Goal: Task Accomplishment & Management: Use online tool/utility

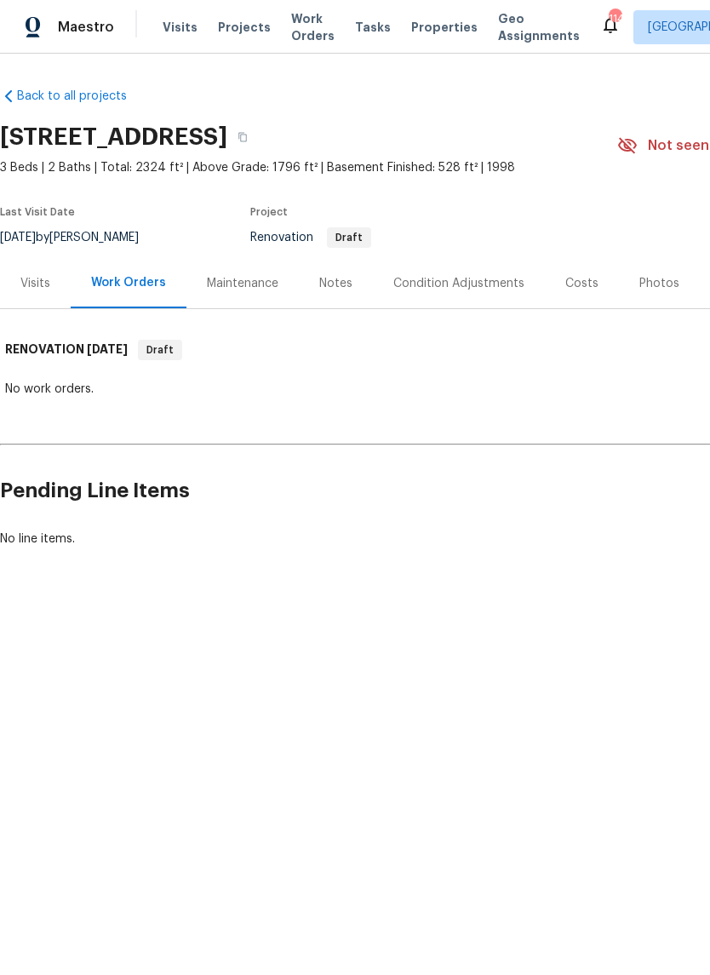
click at [41, 286] on div "Visits" at bounding box center [35, 283] width 30 height 17
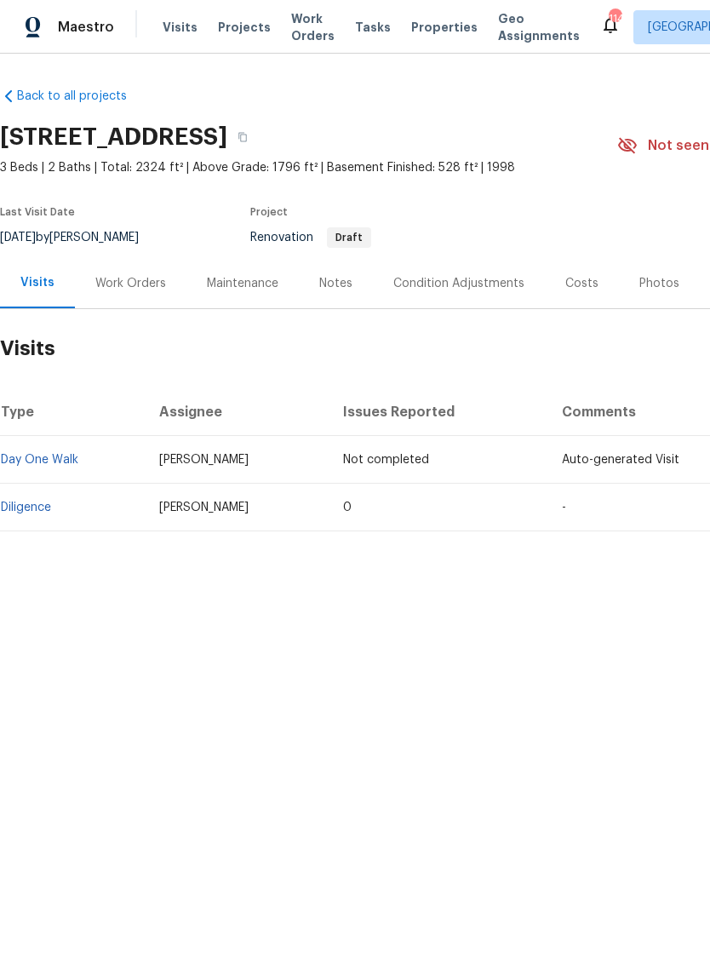
click at [566, 287] on div "Costs" at bounding box center [582, 283] width 33 height 17
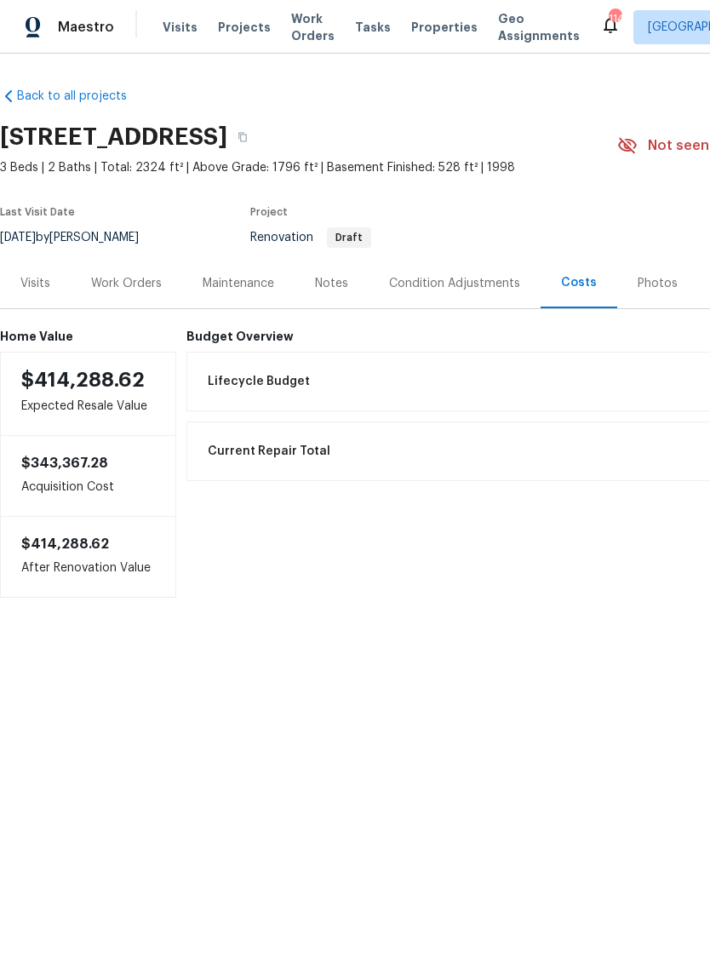
click at [44, 290] on div "Visits" at bounding box center [35, 283] width 30 height 17
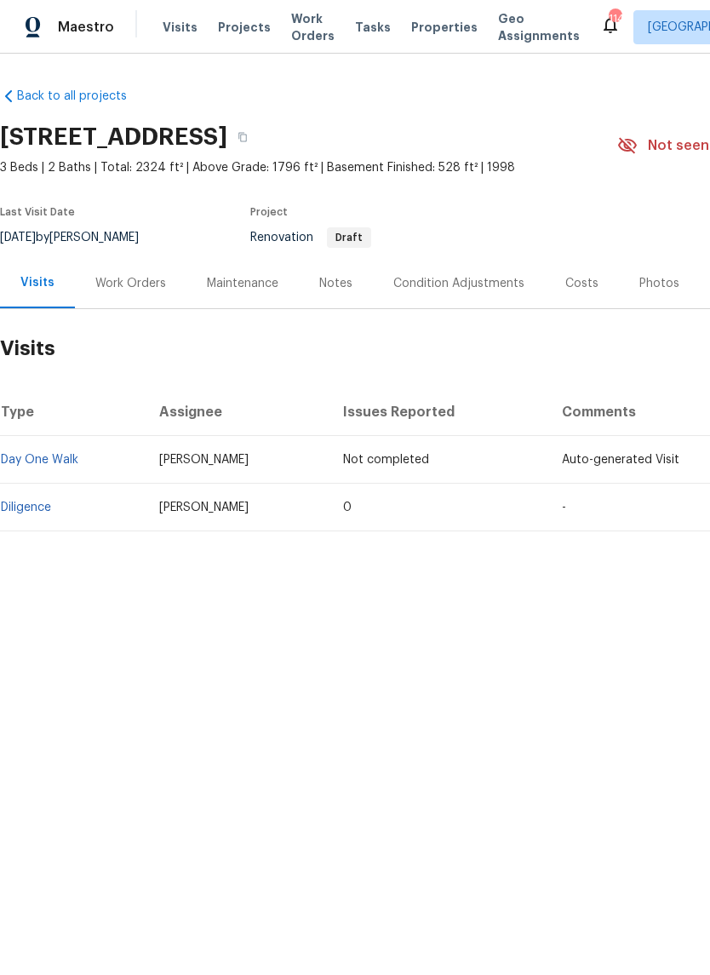
click at [40, 507] on link "Diligence" at bounding box center [26, 508] width 50 height 12
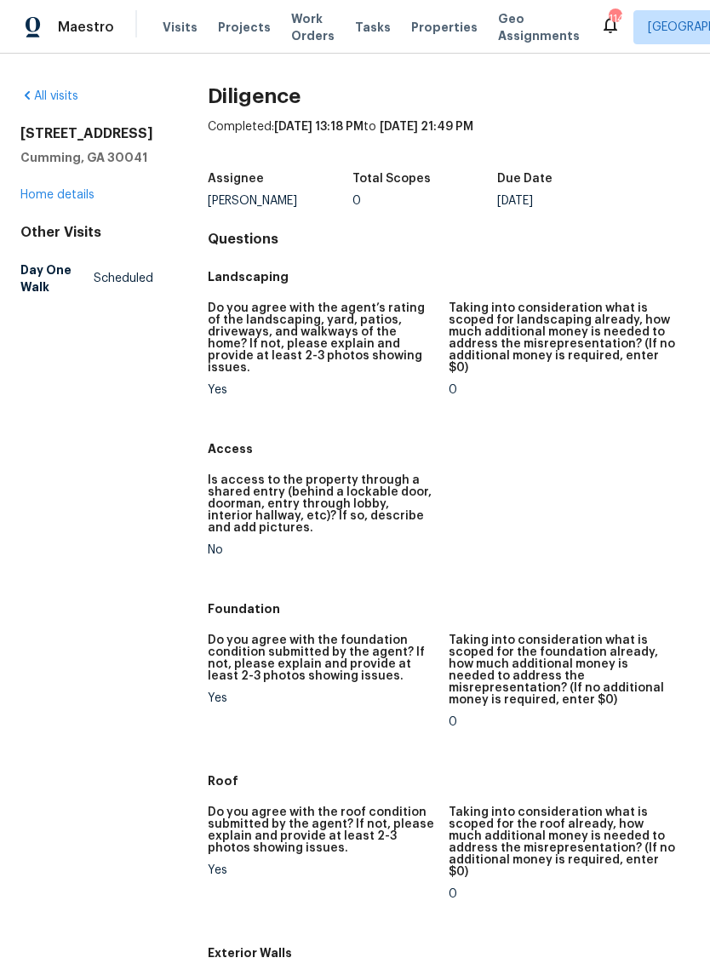
click at [60, 201] on link "Home details" at bounding box center [57, 195] width 74 height 12
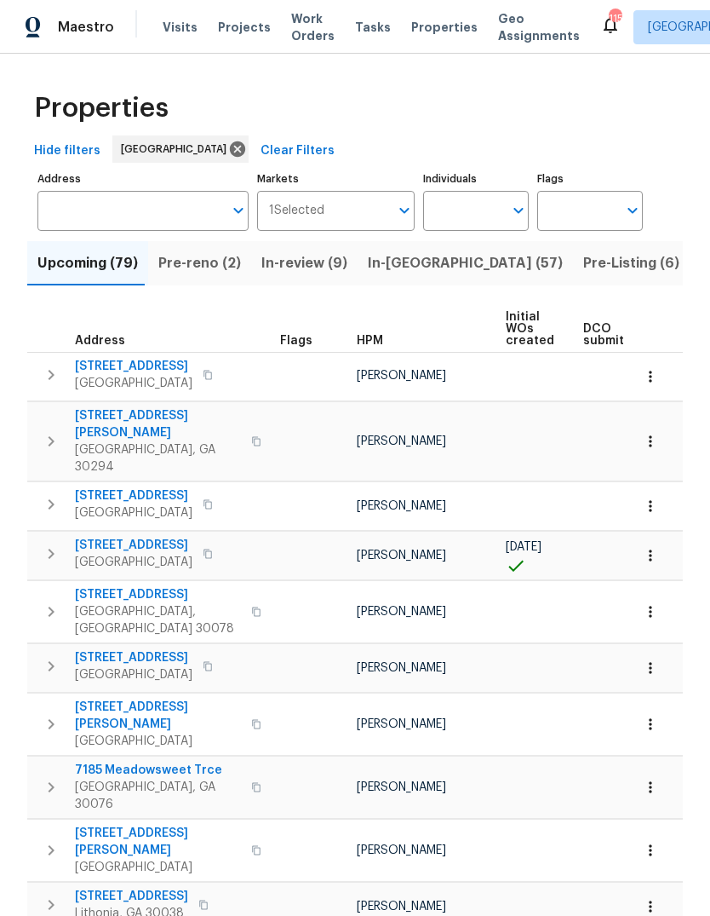
click at [373, 344] on span "HPM" at bounding box center [370, 341] width 26 height 12
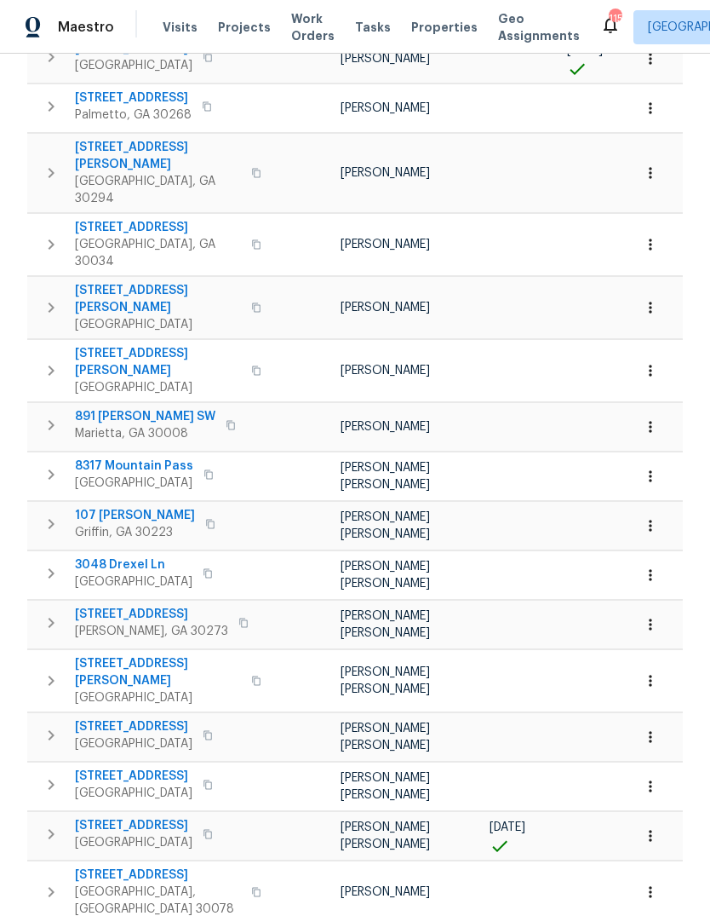
scroll to position [64, 0]
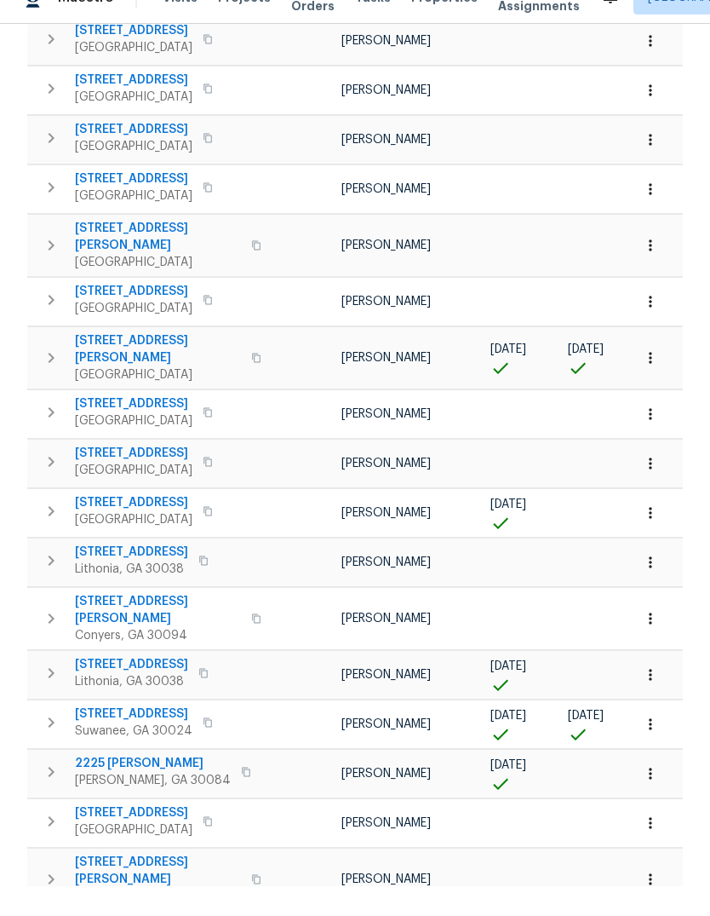
scroll to position [677, 0]
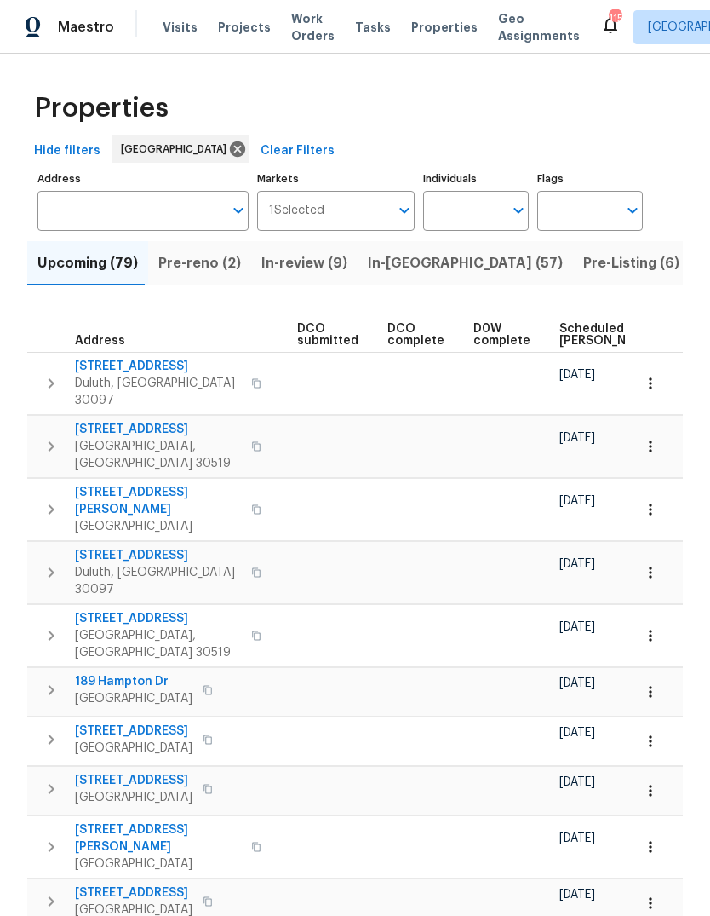
click at [475, 191] on input "Individuals" at bounding box center [463, 211] width 80 height 40
type input "payne"
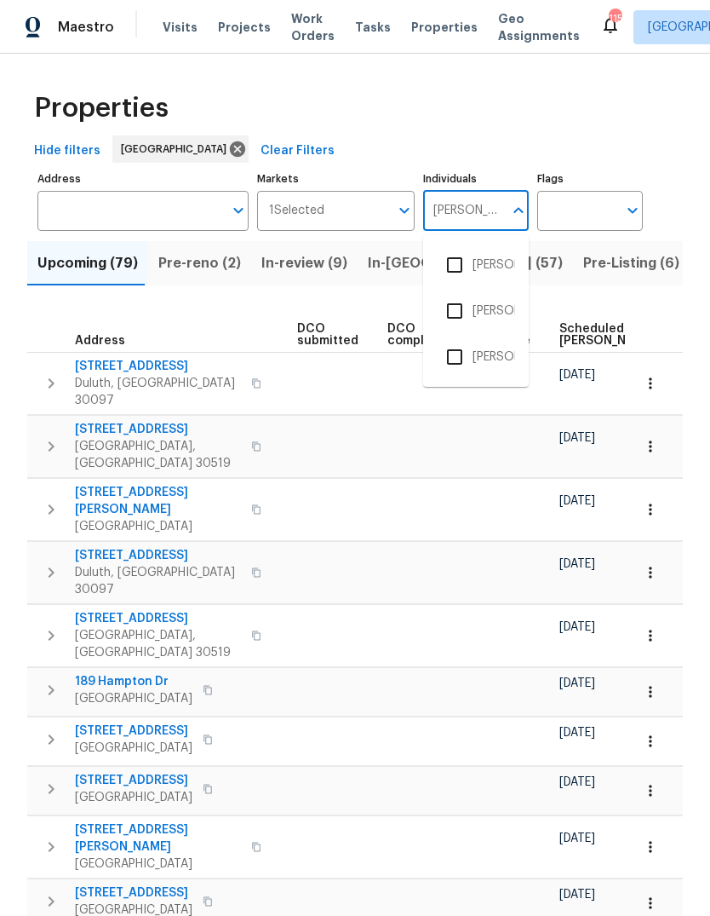
click at [470, 339] on input "checkbox" at bounding box center [455, 357] width 36 height 36
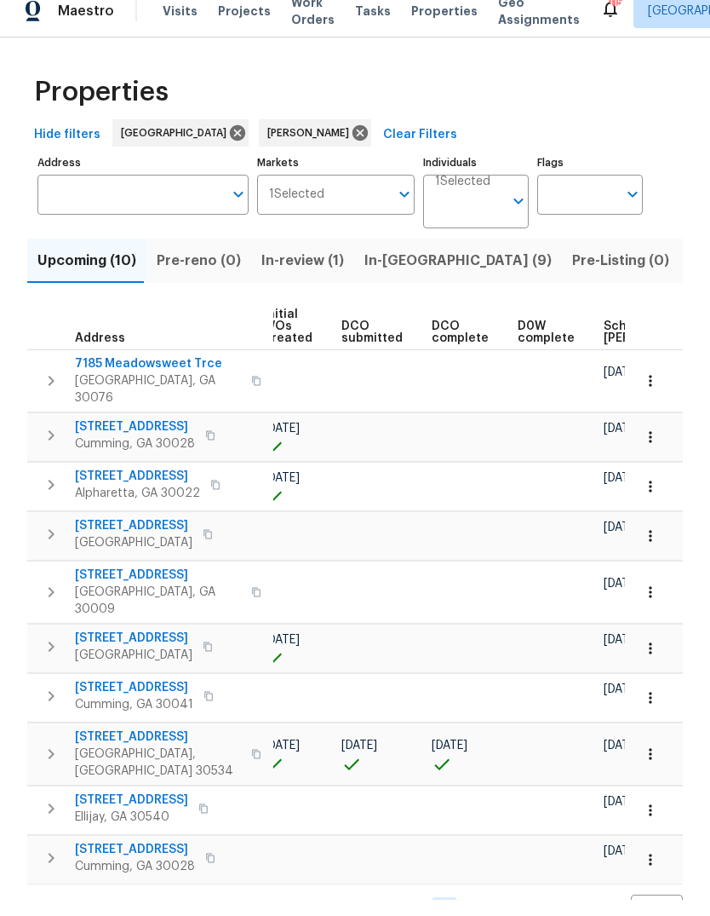
scroll to position [0, 256]
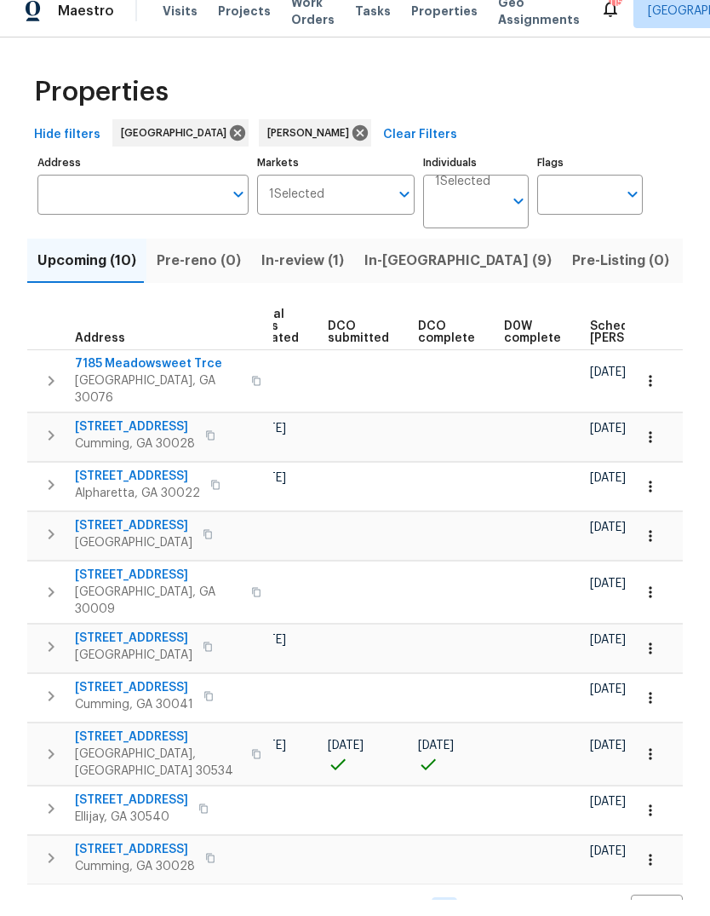
click at [602, 336] on span "Scheduled COE" at bounding box center [638, 348] width 96 height 24
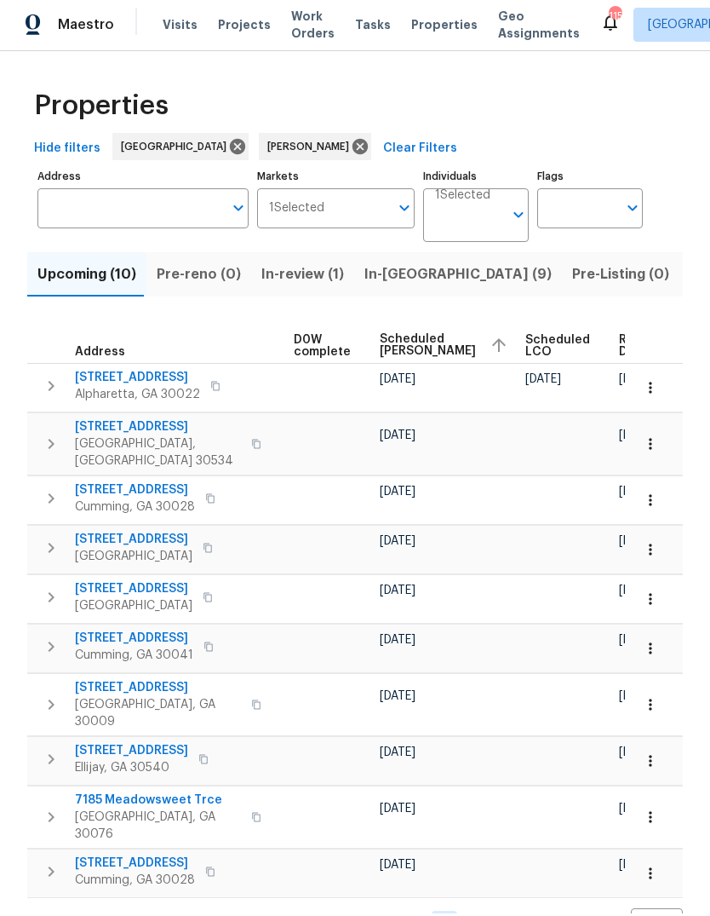
scroll to position [0, 465]
click at [620, 336] on span "Ready Date" at bounding box center [638, 348] width 37 height 24
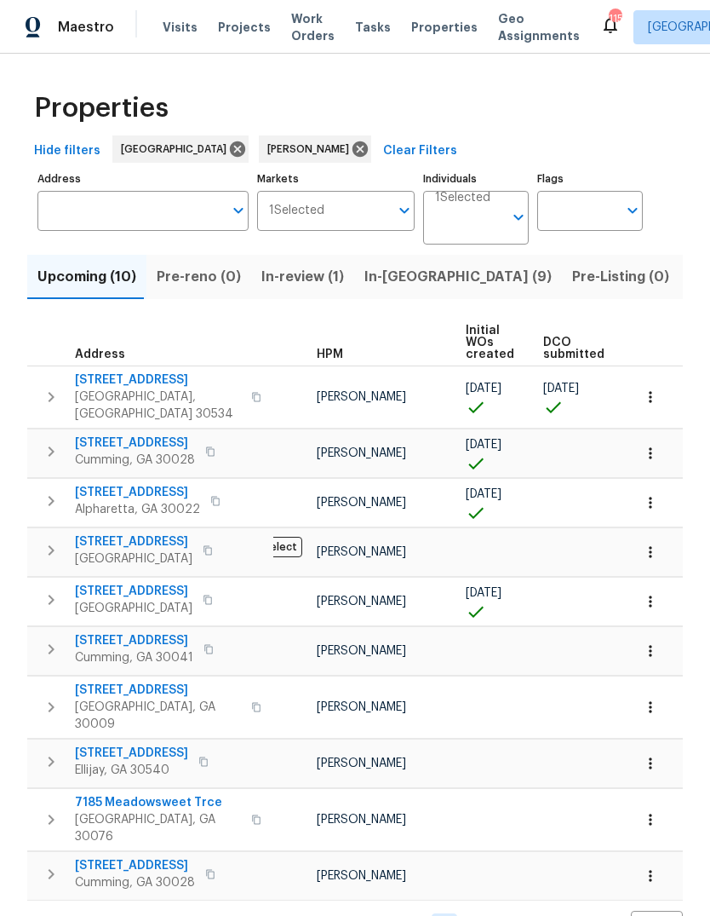
scroll to position [0, 34]
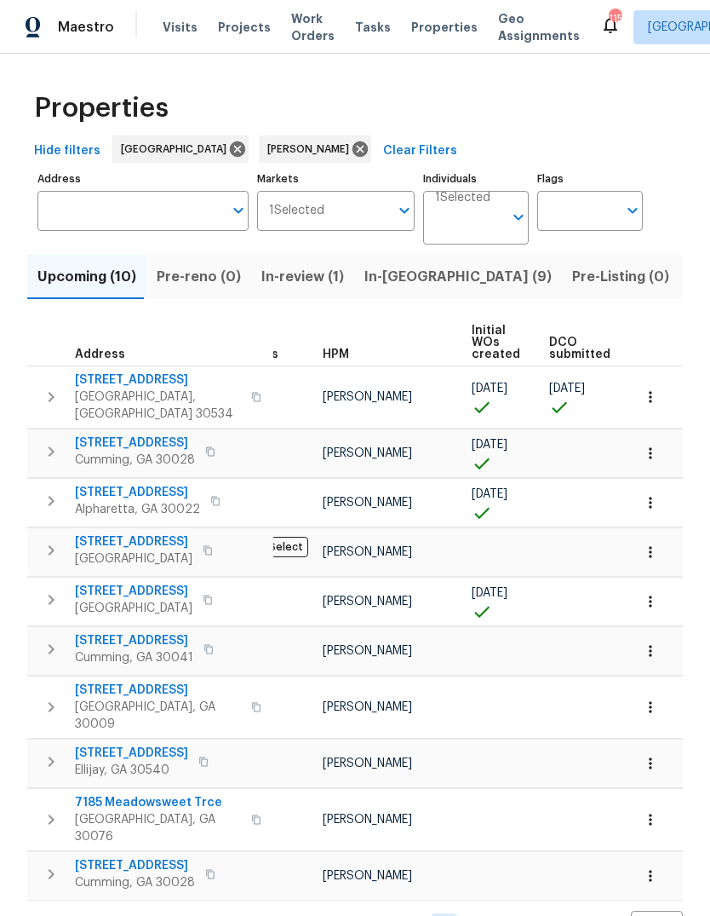
click at [156, 583] on span "3714 Cherokee Overlook Dr" at bounding box center [134, 591] width 118 height 17
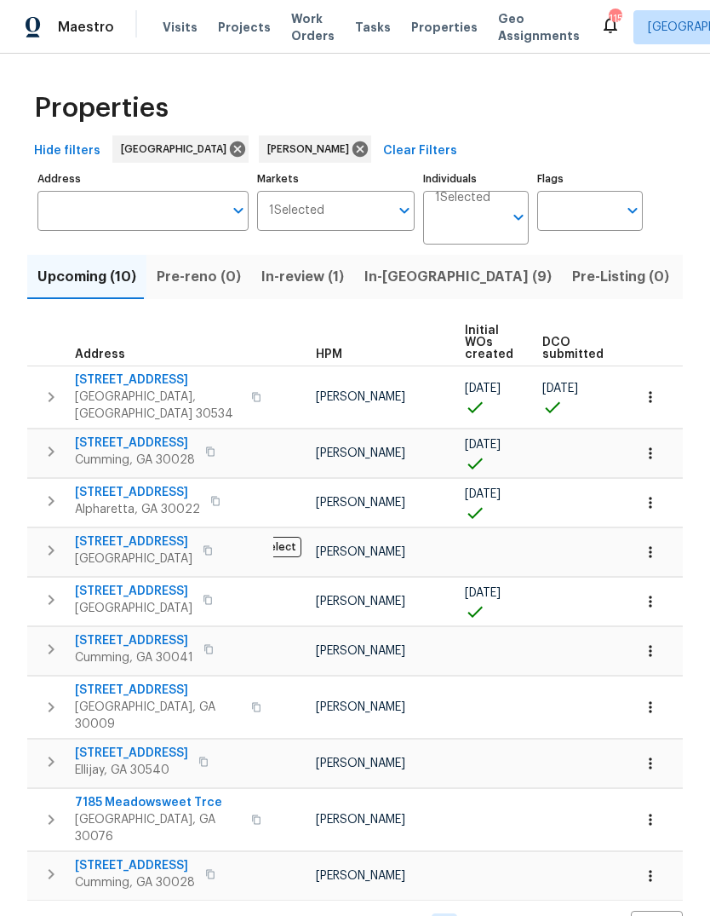
scroll to position [0, 32]
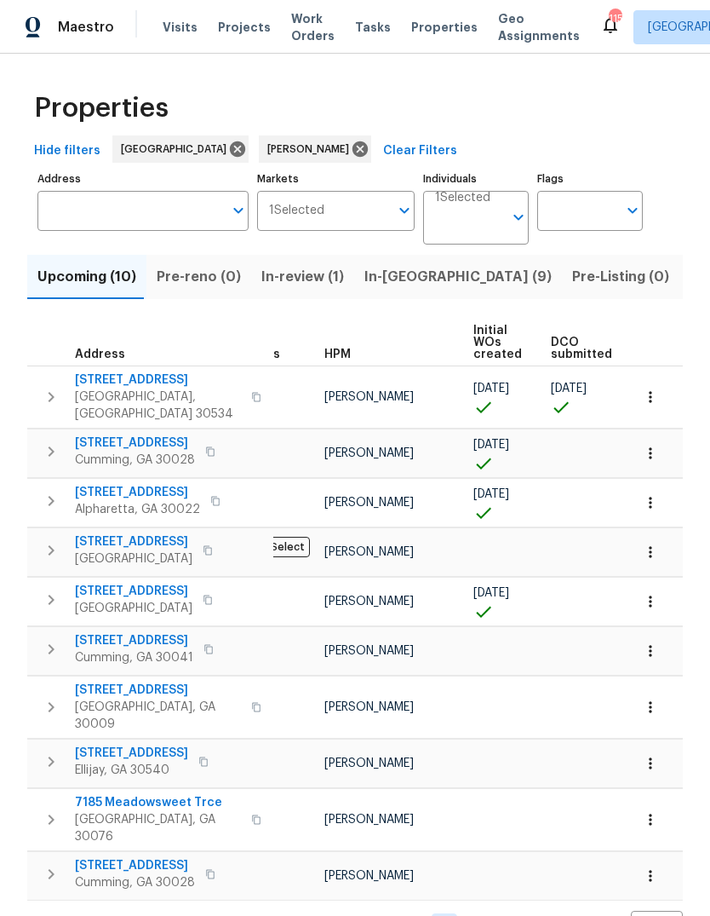
click at [96, 484] on span "530 Kearny St" at bounding box center [137, 492] width 125 height 17
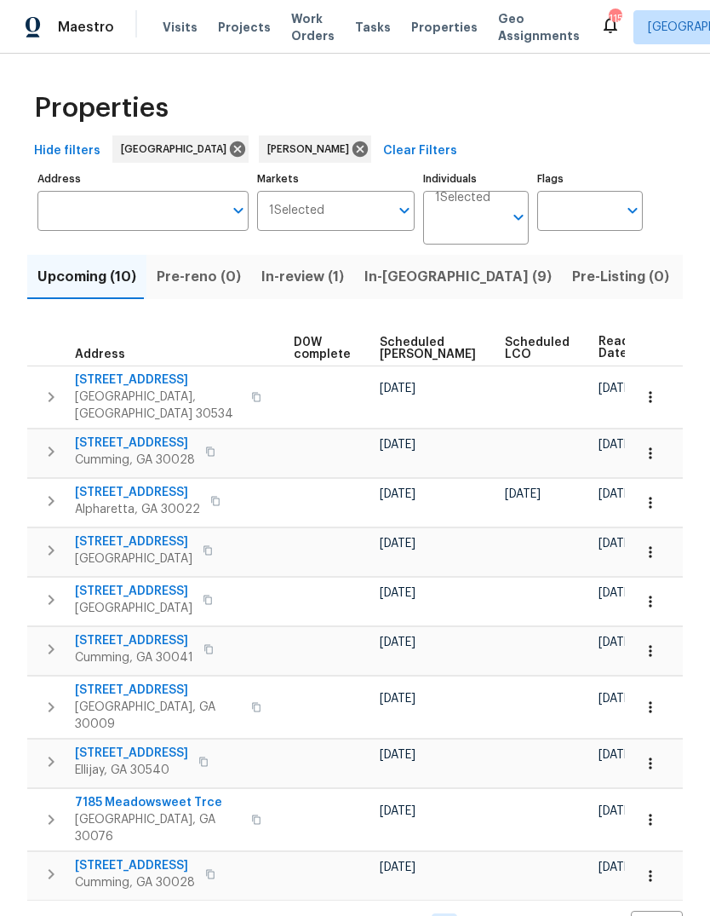
scroll to position [0, 465]
click at [649, 494] on icon "button" at bounding box center [650, 502] width 17 height 17
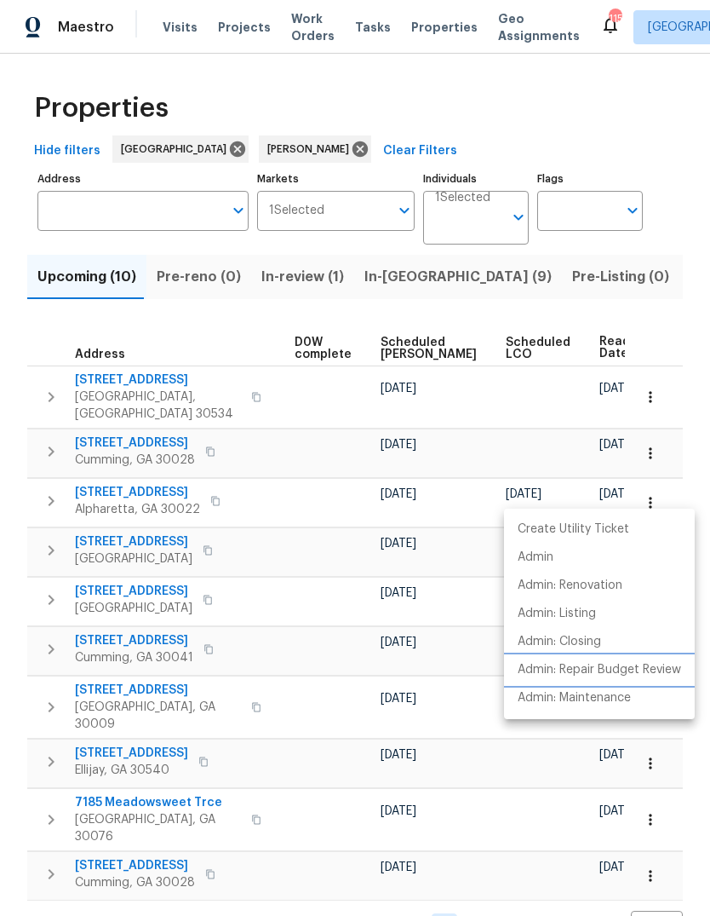
click at [627, 674] on p "Admin: Repair Budget Review" at bounding box center [600, 670] width 164 height 18
click at [155, 195] on div at bounding box center [355, 458] width 710 height 916
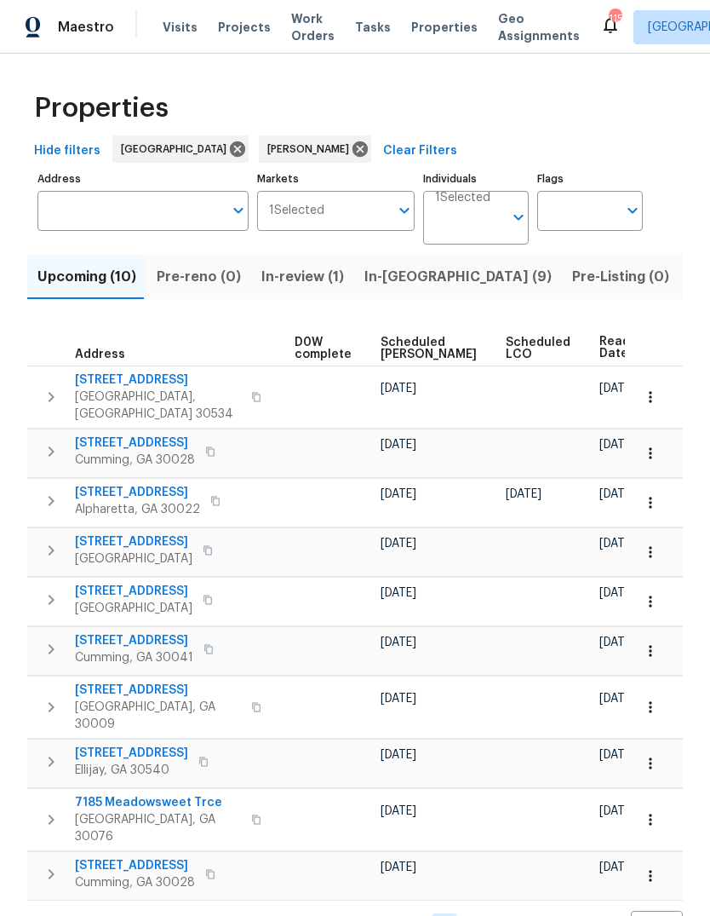
click at [153, 217] on input "Address" at bounding box center [130, 211] width 186 height 40
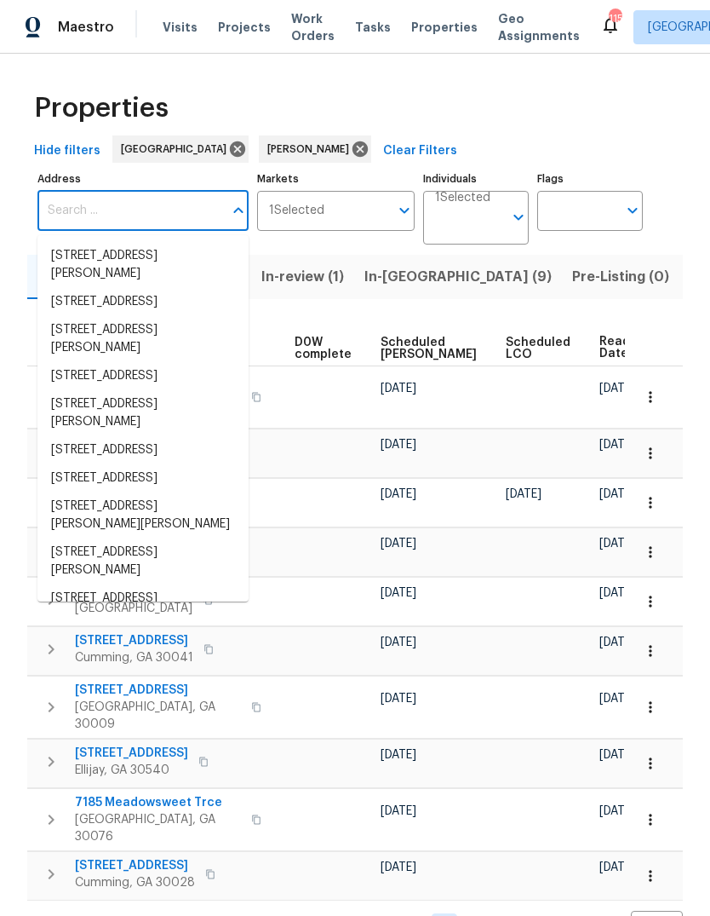
click at [376, 141] on button "Clear Filters" at bounding box center [420, 151] width 88 height 32
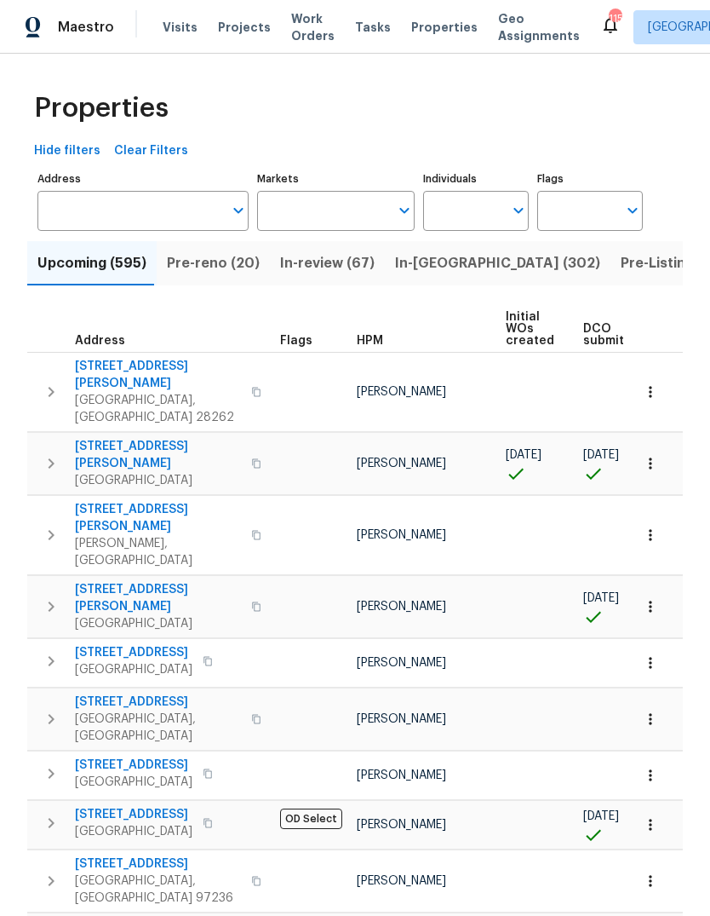
click at [134, 214] on input "Address" at bounding box center [130, 211] width 186 height 40
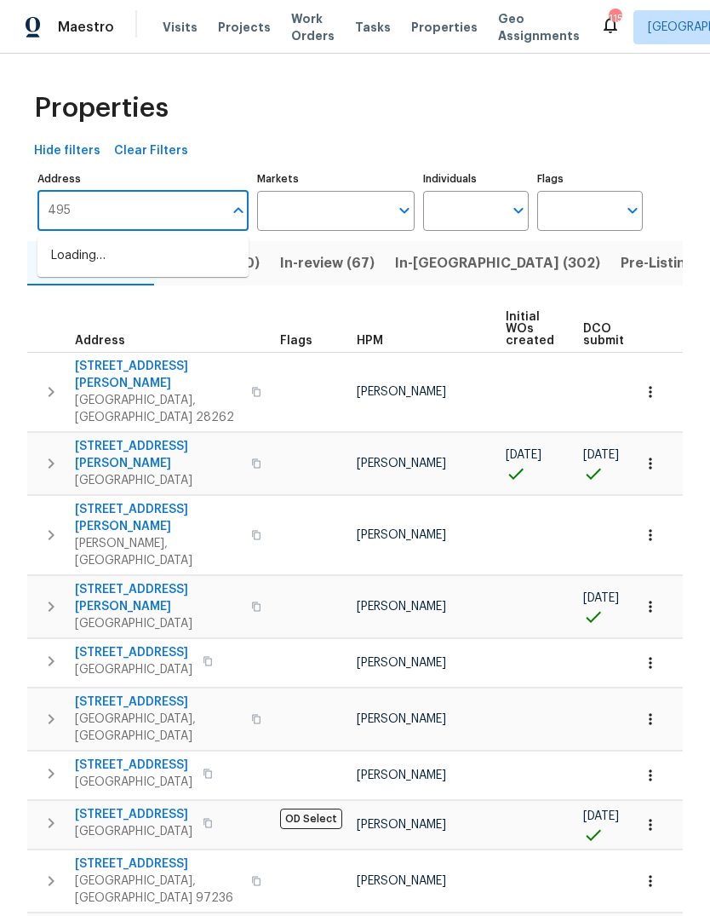
type input "4958"
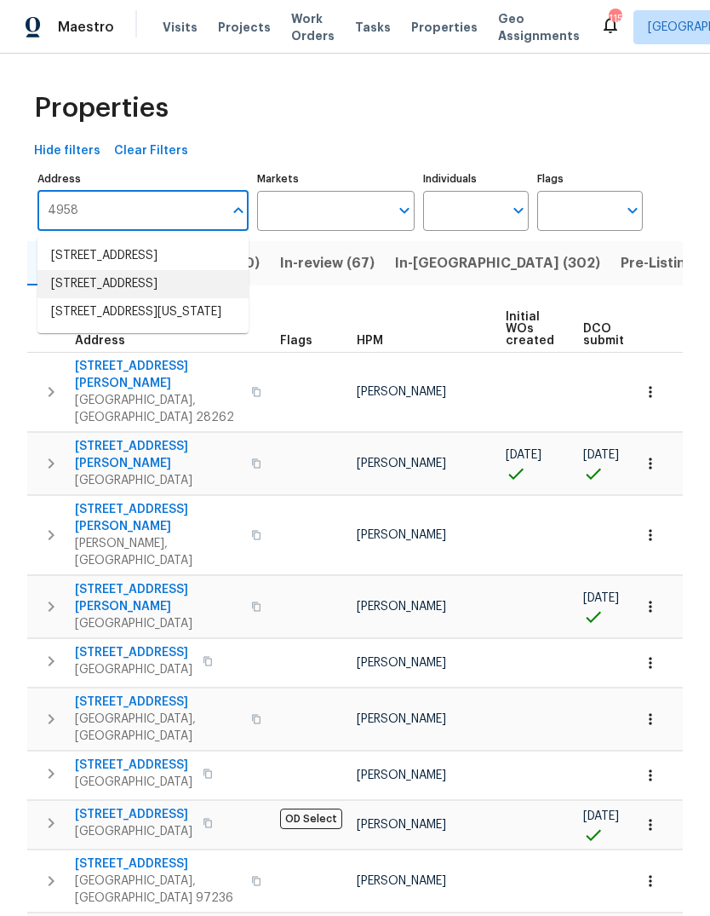
click at [158, 298] on li "4958 Meadow Ln Marietta GA 30068" at bounding box center [142, 284] width 211 height 28
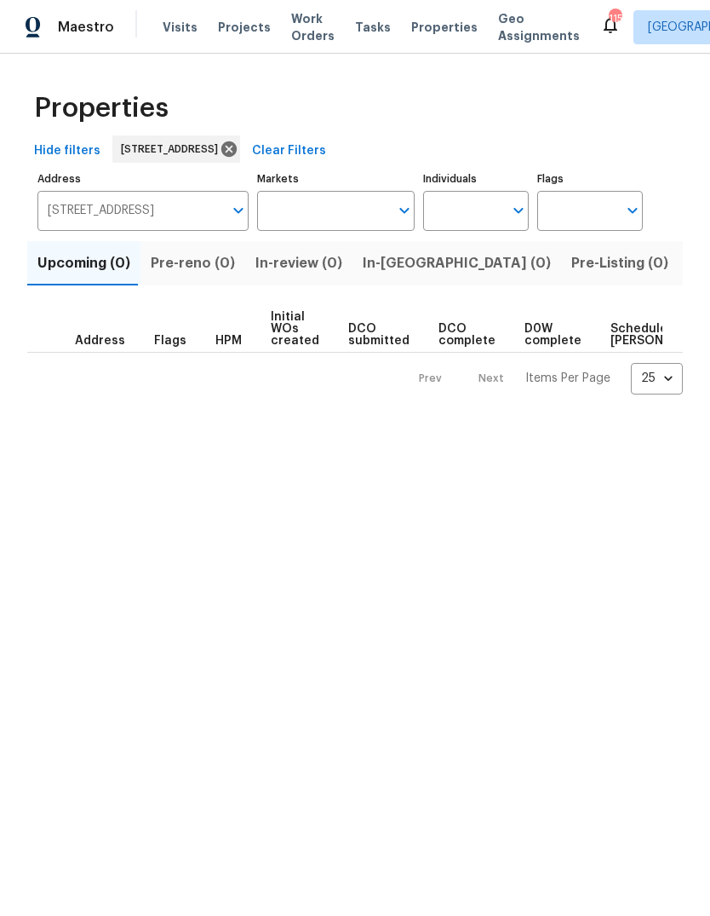
click at [689, 256] on span "Listed (1)" at bounding box center [719, 263] width 61 height 24
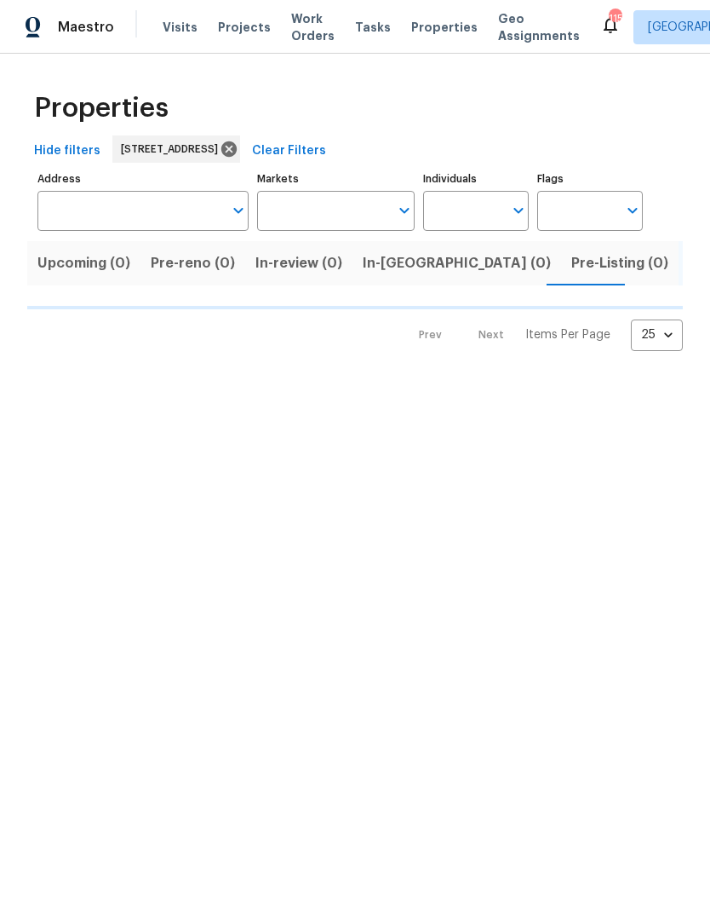
type input "4958 Meadow Ln Marietta GA 30068"
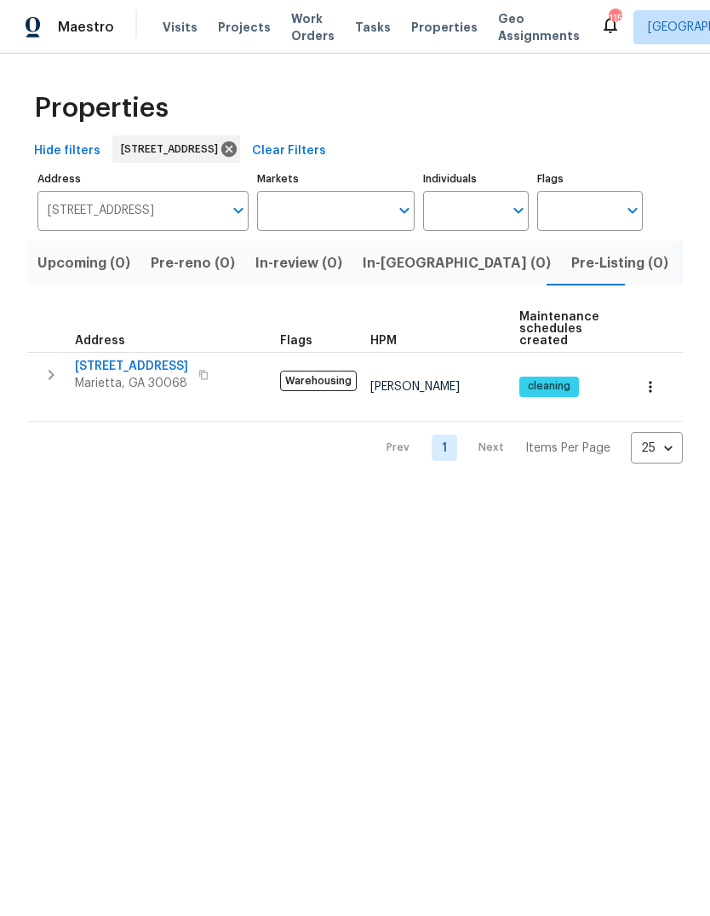
click at [66, 354] on td "4958 Meadow Ln Marietta, GA 30068" at bounding box center [150, 375] width 246 height 44
click at [51, 374] on icon "button" at bounding box center [52, 375] width 6 height 10
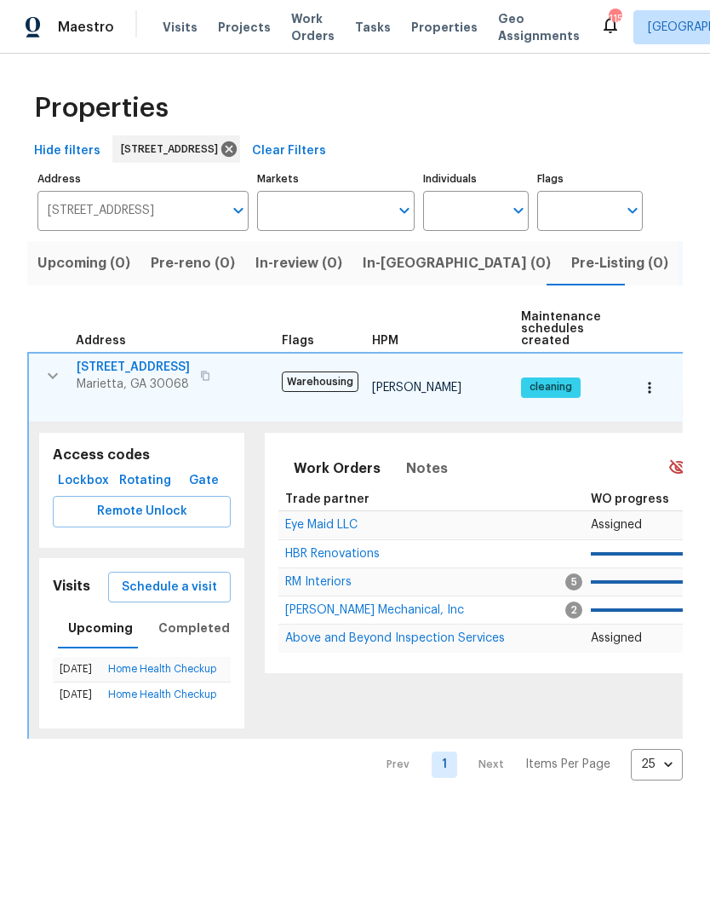
click at [181, 578] on span "Schedule a visit" at bounding box center [169, 587] width 95 height 21
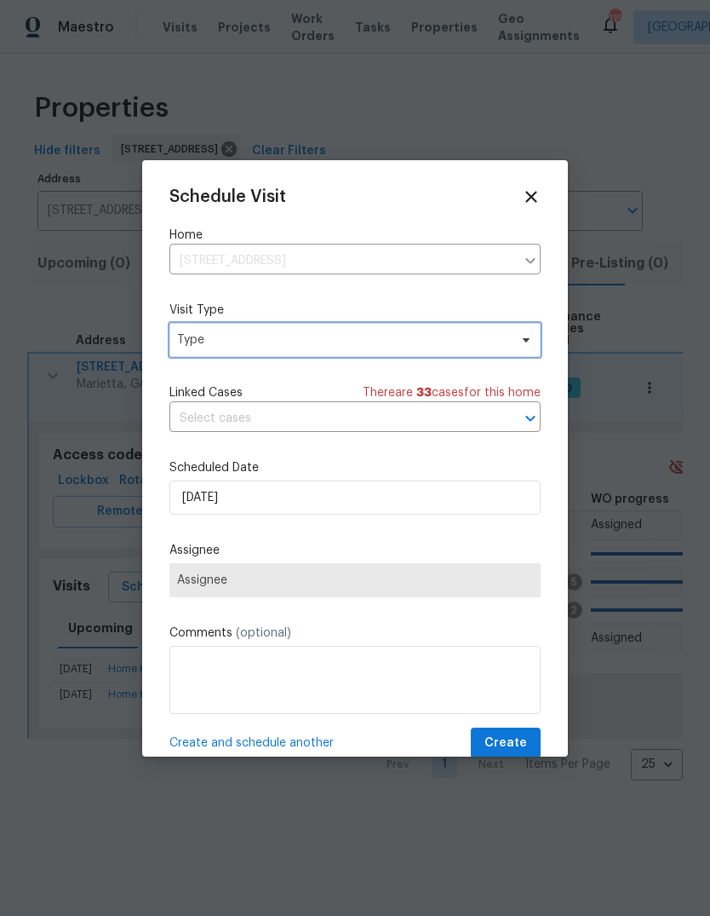
click at [368, 339] on span "Type" at bounding box center [342, 339] width 331 height 17
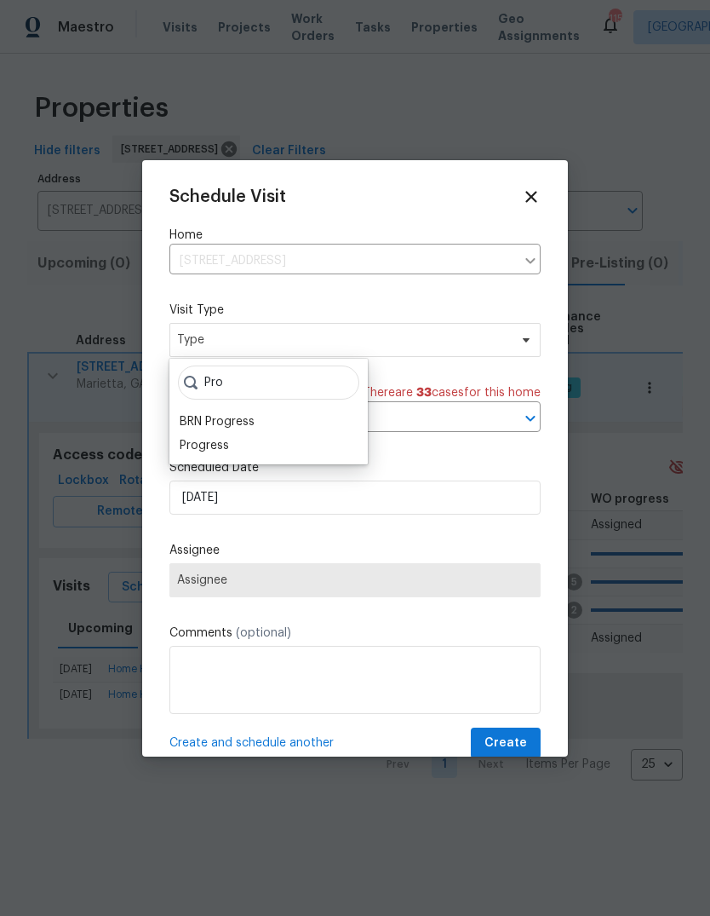
type input "Pro"
click at [215, 450] on div "Progress" at bounding box center [204, 445] width 49 height 17
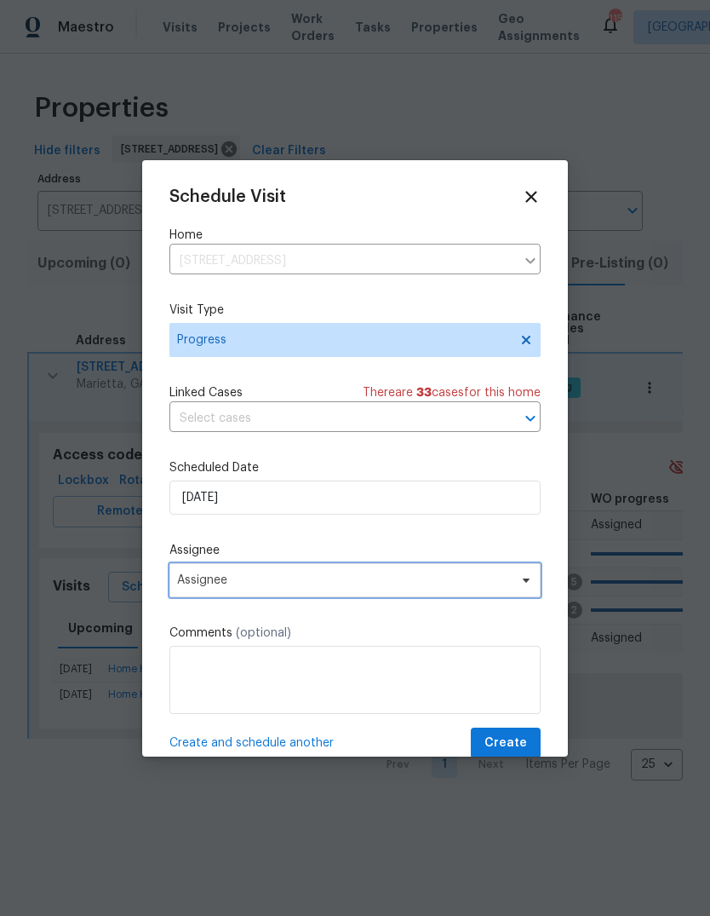
click at [325, 583] on span "Assignee" at bounding box center [344, 580] width 334 height 14
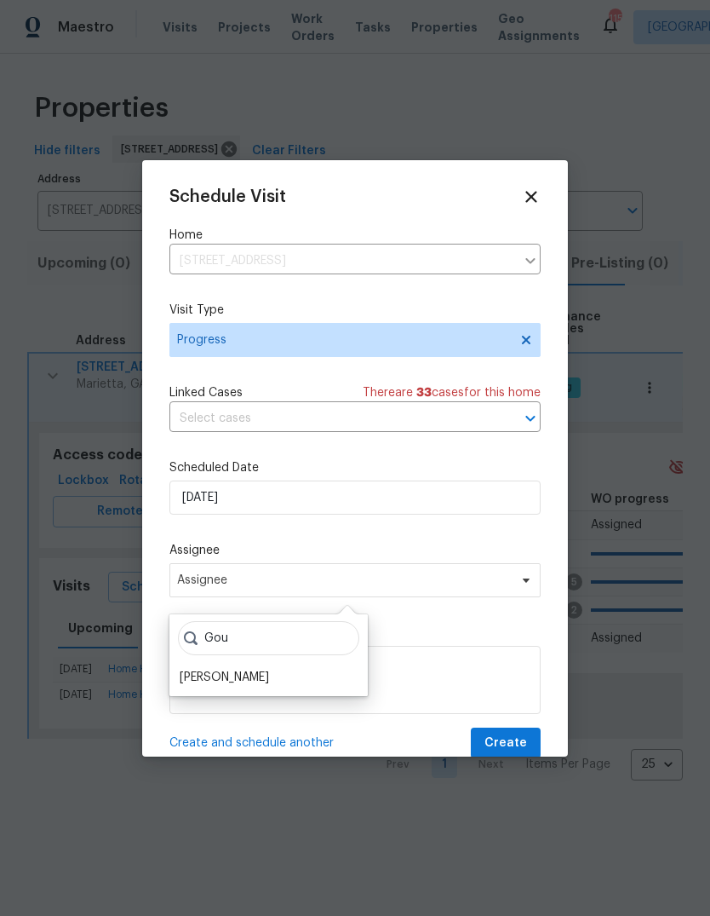
type input "Gou"
click at [269, 675] on div "[PERSON_NAME]" at bounding box center [224, 677] width 89 height 17
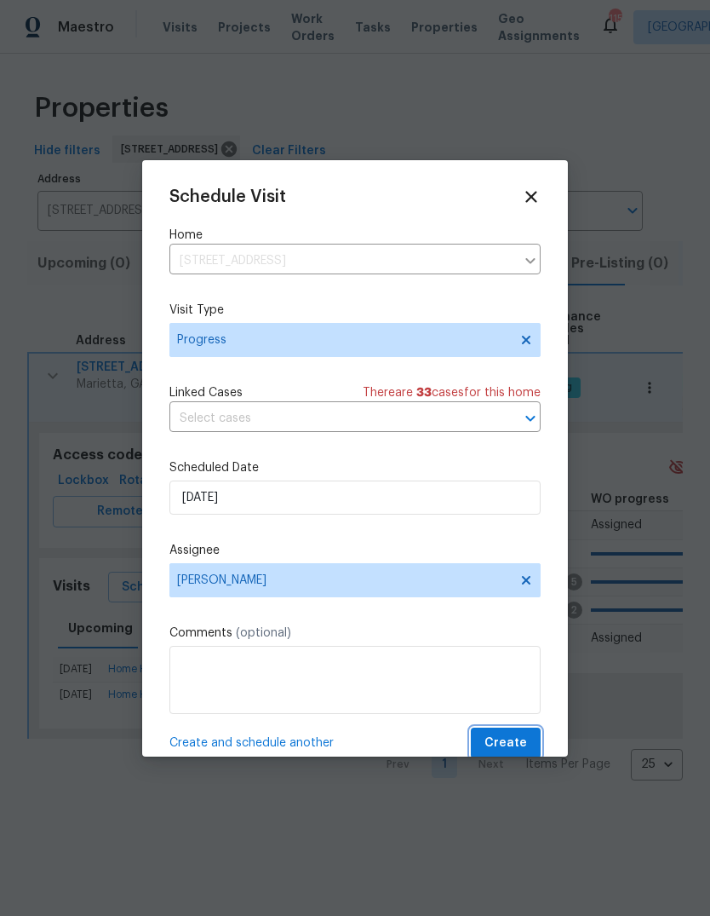
click at [510, 738] on span "Create" at bounding box center [506, 742] width 43 height 21
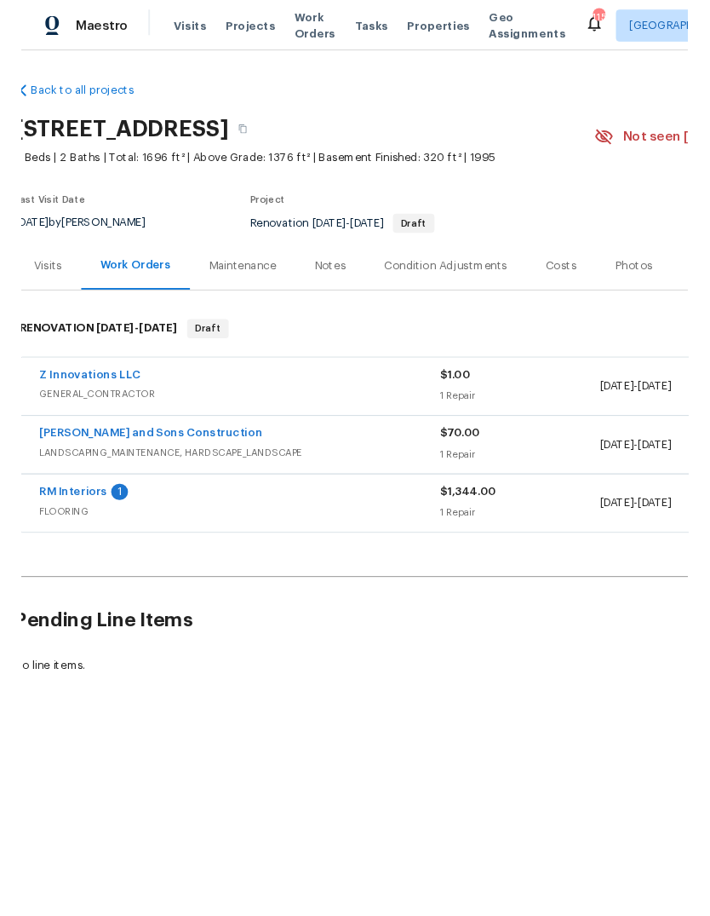
scroll to position [0, 8]
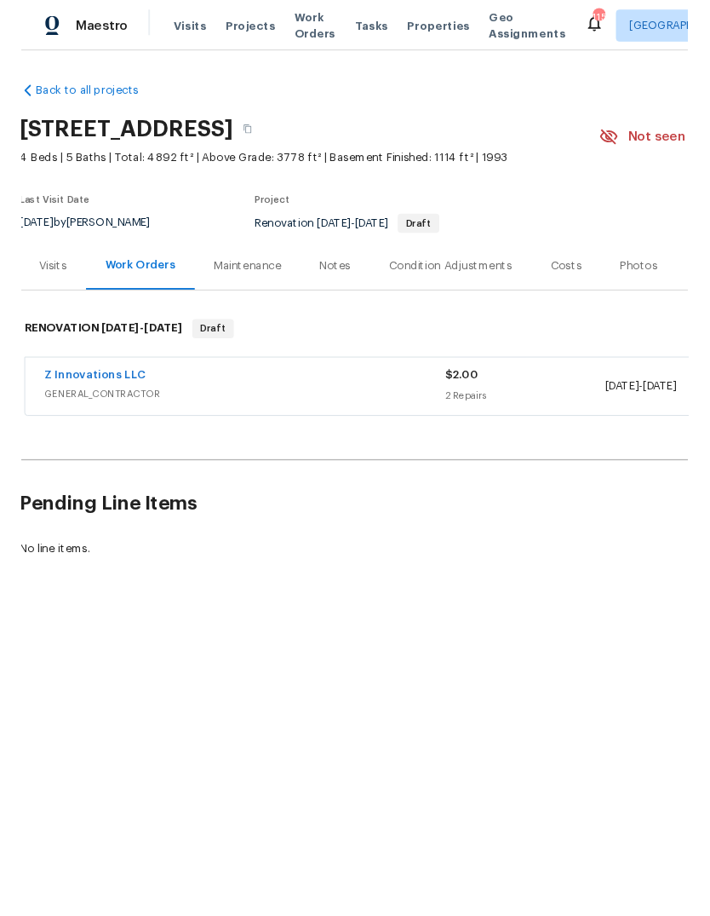
scroll to position [0, 3]
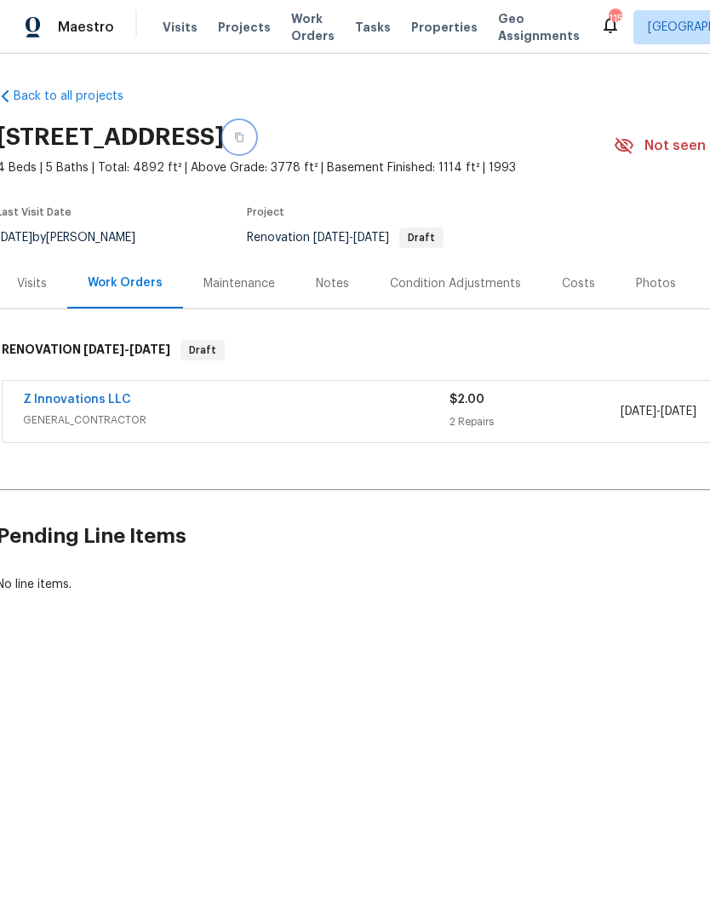
click at [244, 132] on icon "button" at bounding box center [239, 137] width 10 height 10
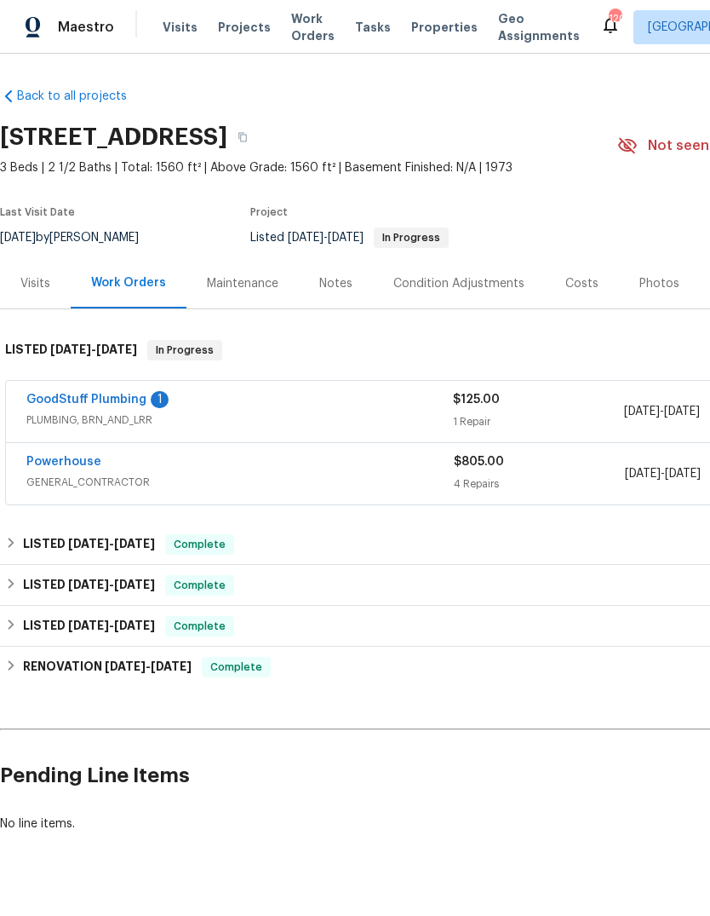
click at [167, 482] on span "GENERAL_CONTRACTOR" at bounding box center [240, 482] width 428 height 17
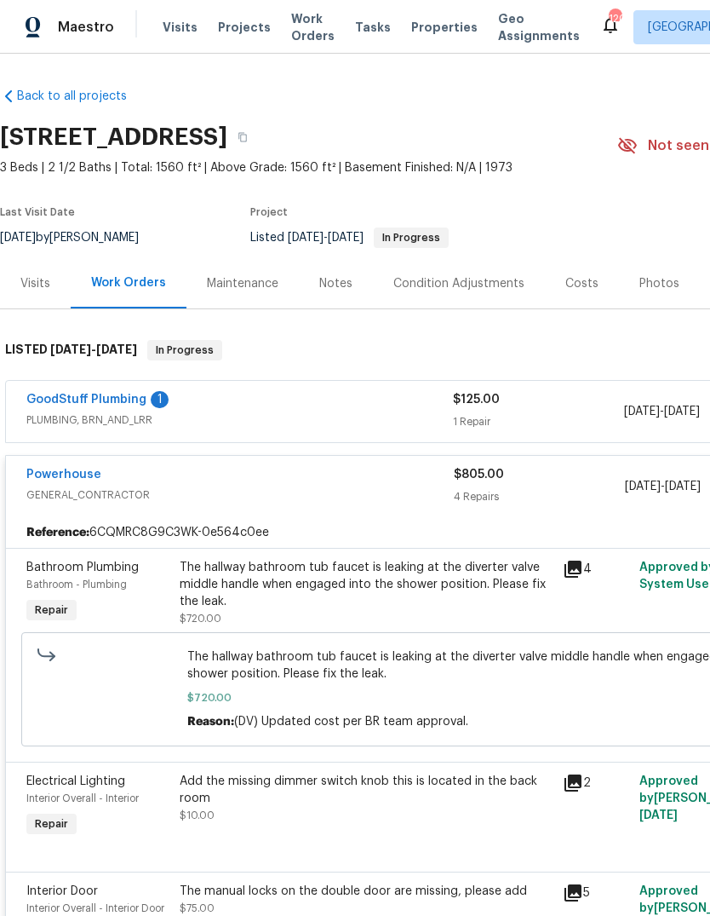
click at [300, 410] on div "GoodStuff Plumbing 1" at bounding box center [239, 401] width 427 height 20
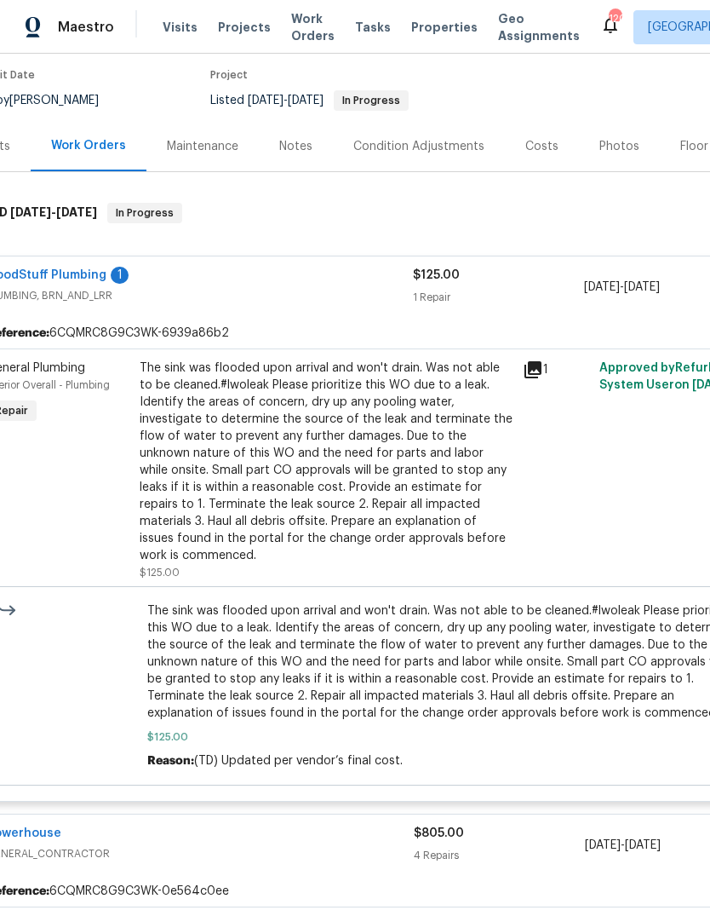
scroll to position [138, 32]
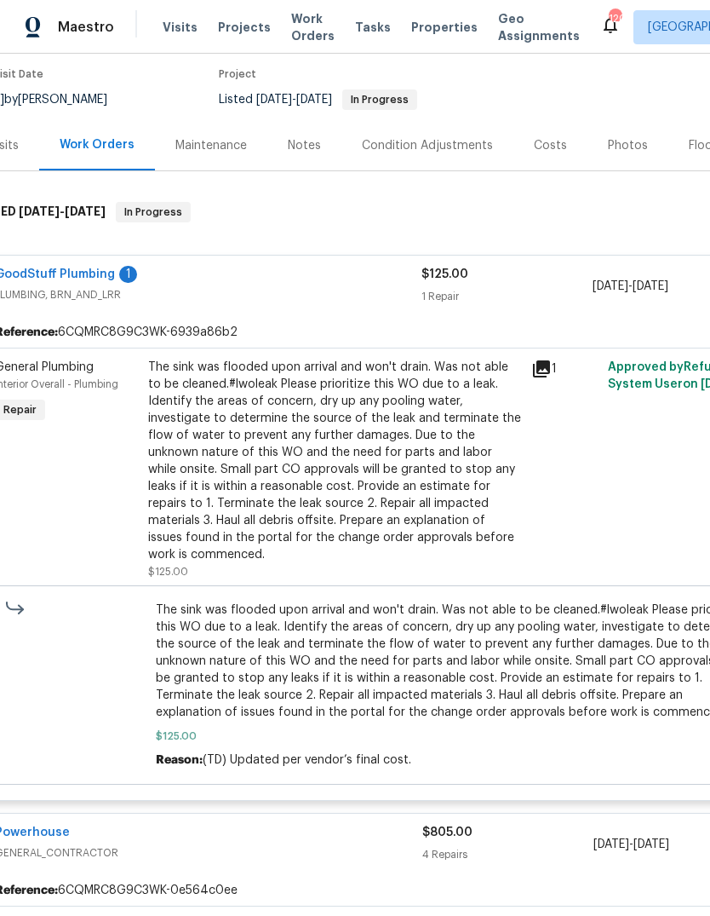
click at [546, 353] on div "General Plumbing Interior Overall - Plumbing Repair The sink was flooded upon a…" at bounding box center [449, 573] width 950 height 452
click at [546, 370] on icon at bounding box center [541, 369] width 20 height 20
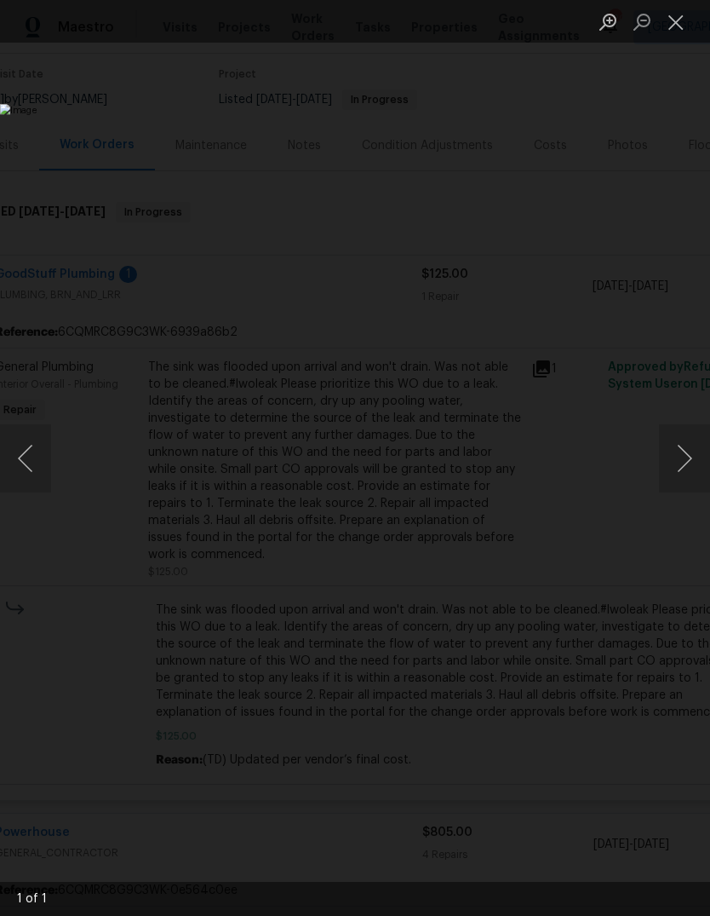
click at [669, 25] on button "Close lightbox" at bounding box center [676, 22] width 34 height 30
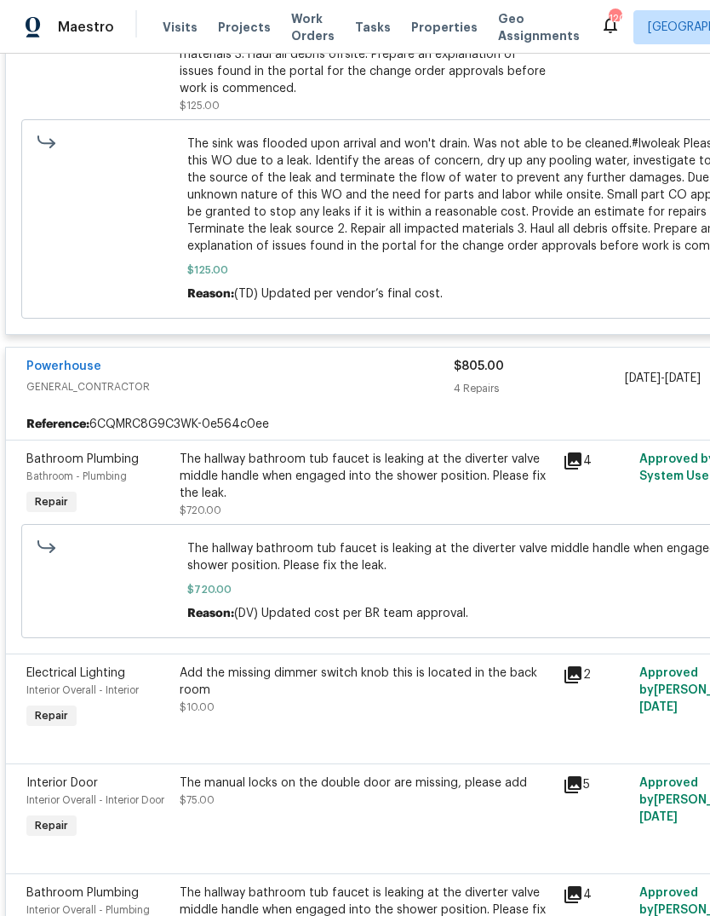
scroll to position [603, 0]
click at [67, 361] on link "Powerhouse" at bounding box center [63, 367] width 75 height 12
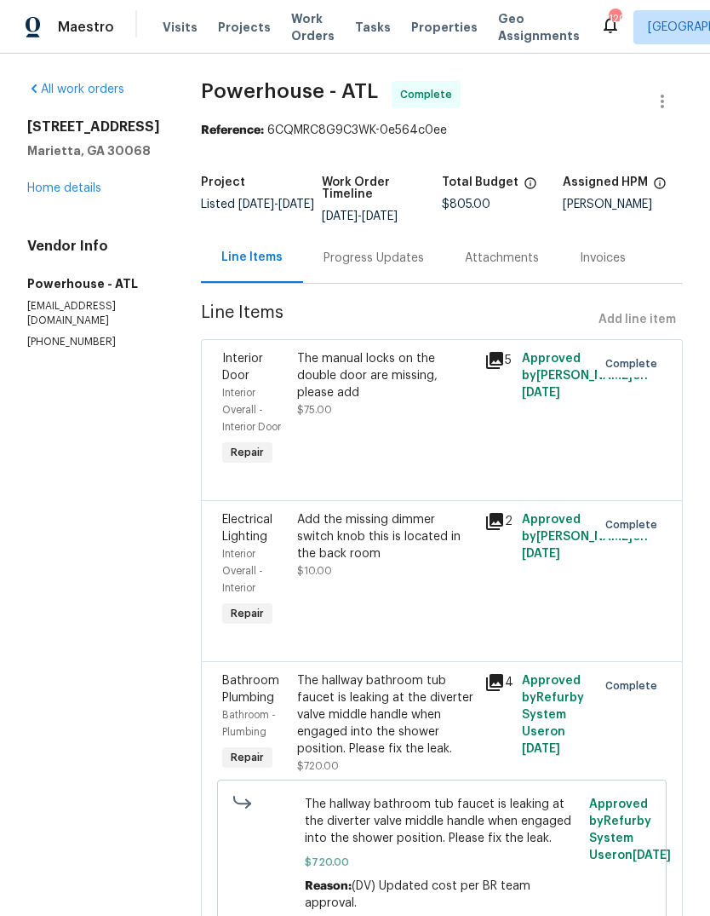
click at [412, 265] on div "Progress Updates" at bounding box center [374, 258] width 101 height 17
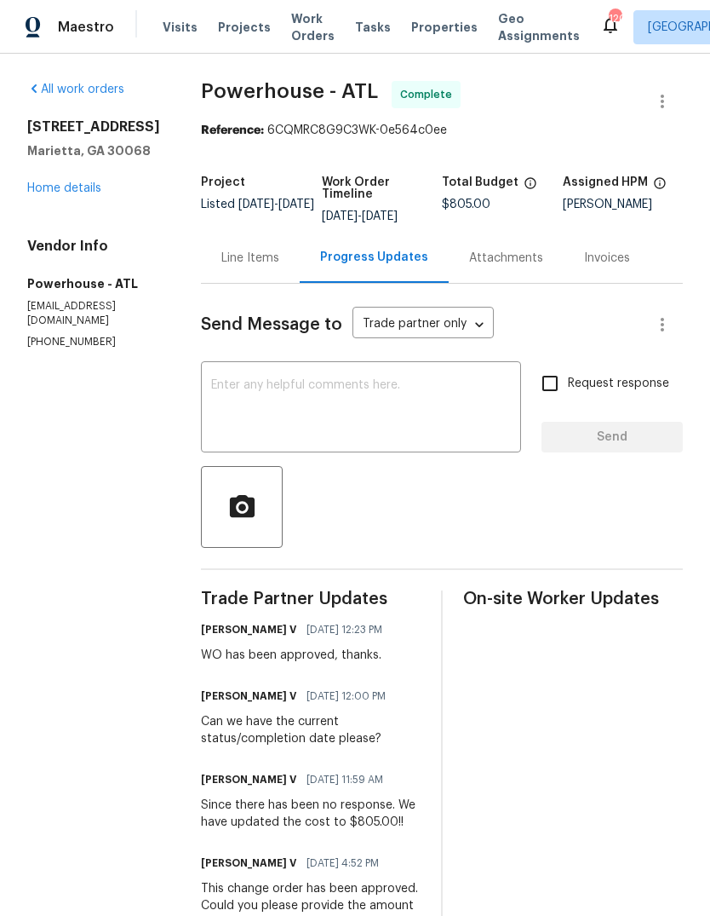
click at [93, 183] on link "Home details" at bounding box center [64, 188] width 74 height 12
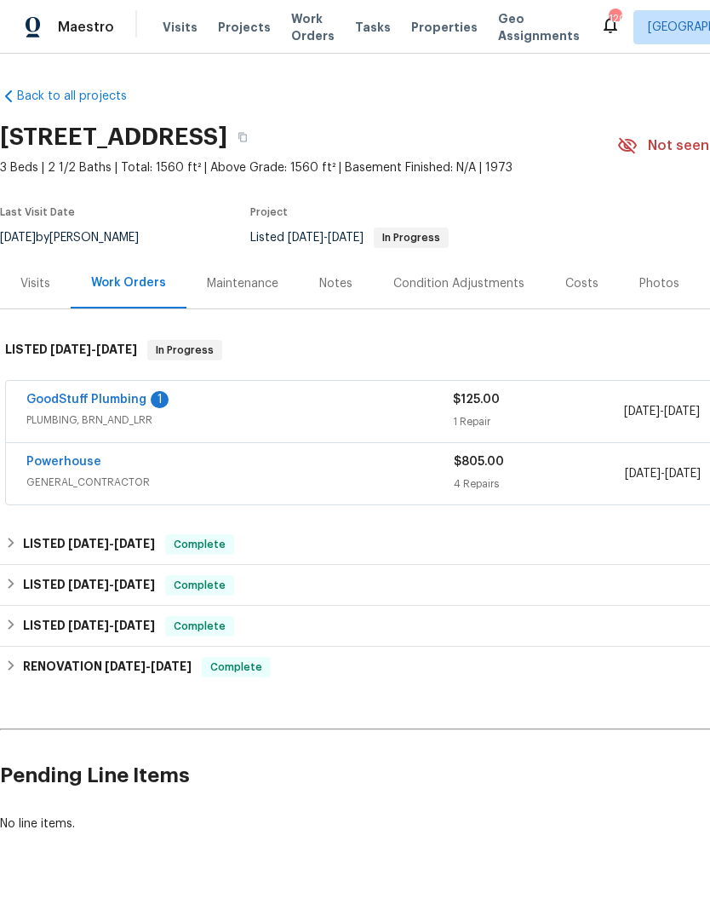
click at [130, 403] on link "GoodStuff Plumbing" at bounding box center [86, 399] width 120 height 12
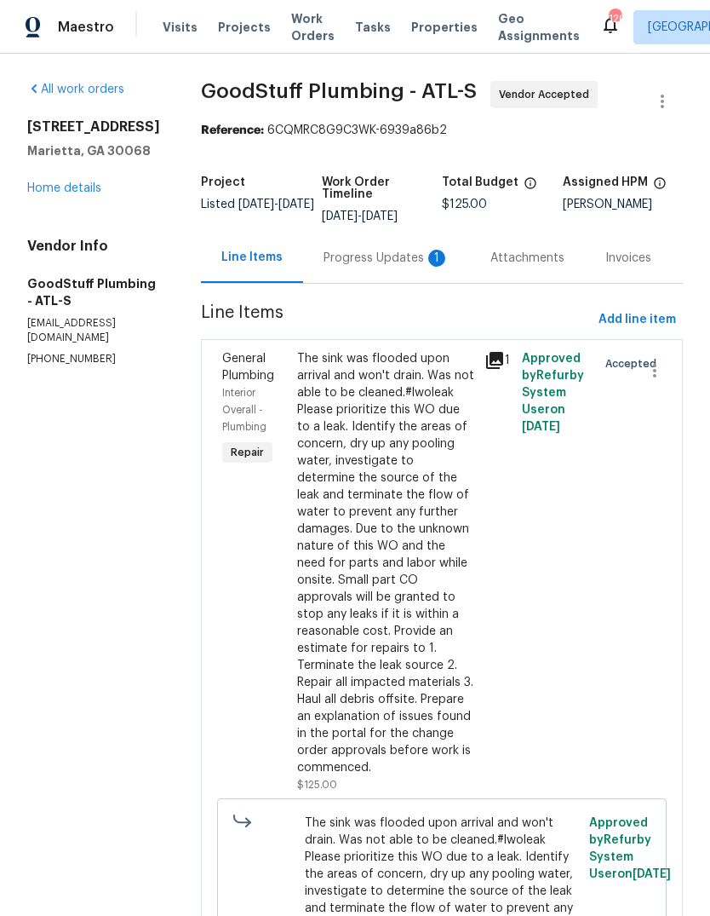
click at [393, 267] on div "Progress Updates 1" at bounding box center [387, 258] width 126 height 17
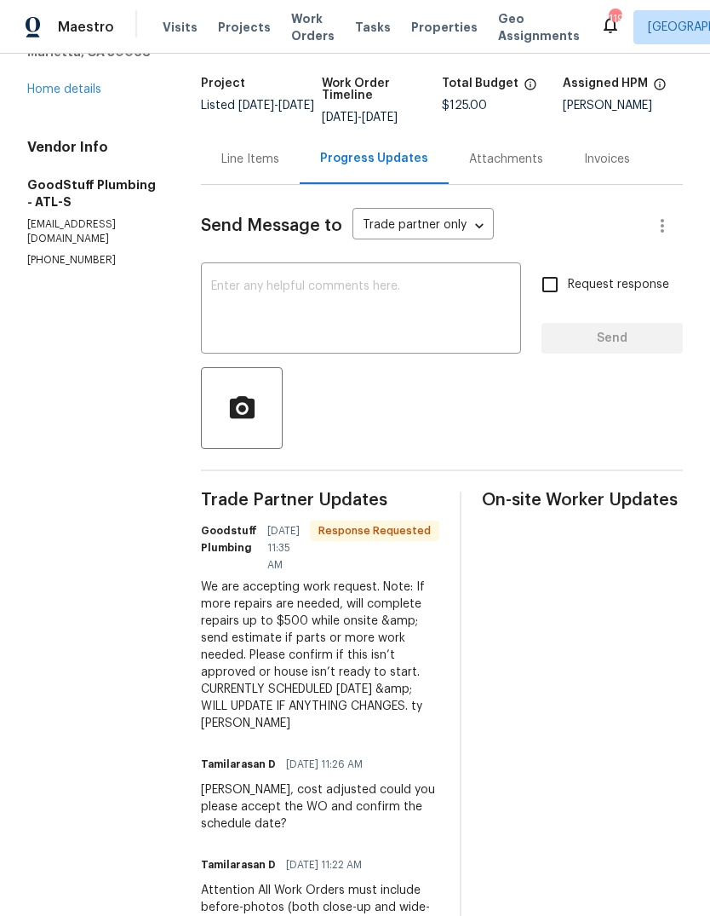
scroll to position [103, 0]
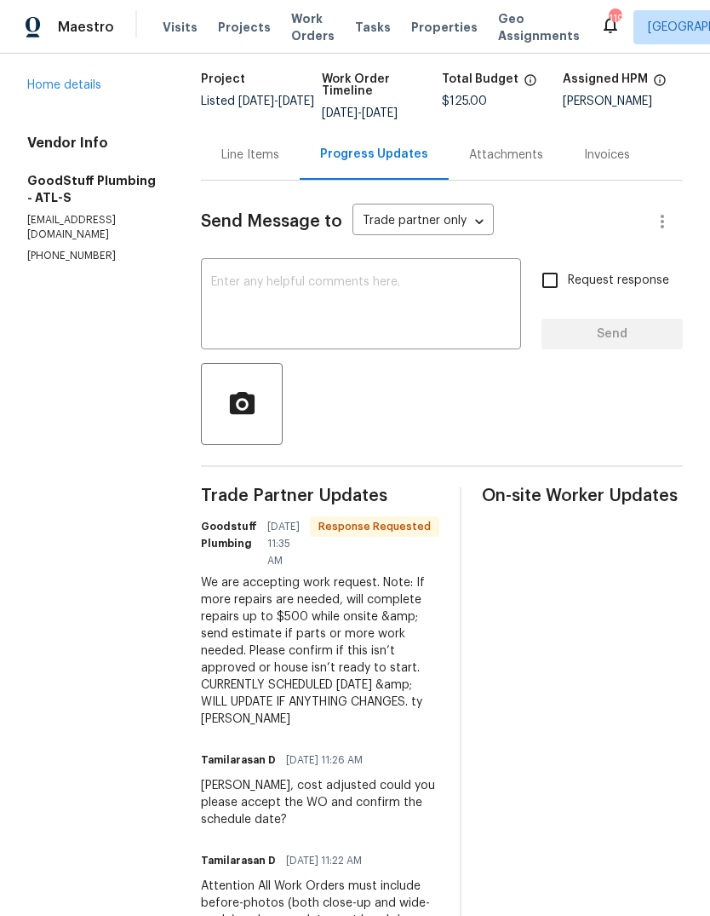
click at [92, 84] on link "Home details" at bounding box center [64, 85] width 74 height 12
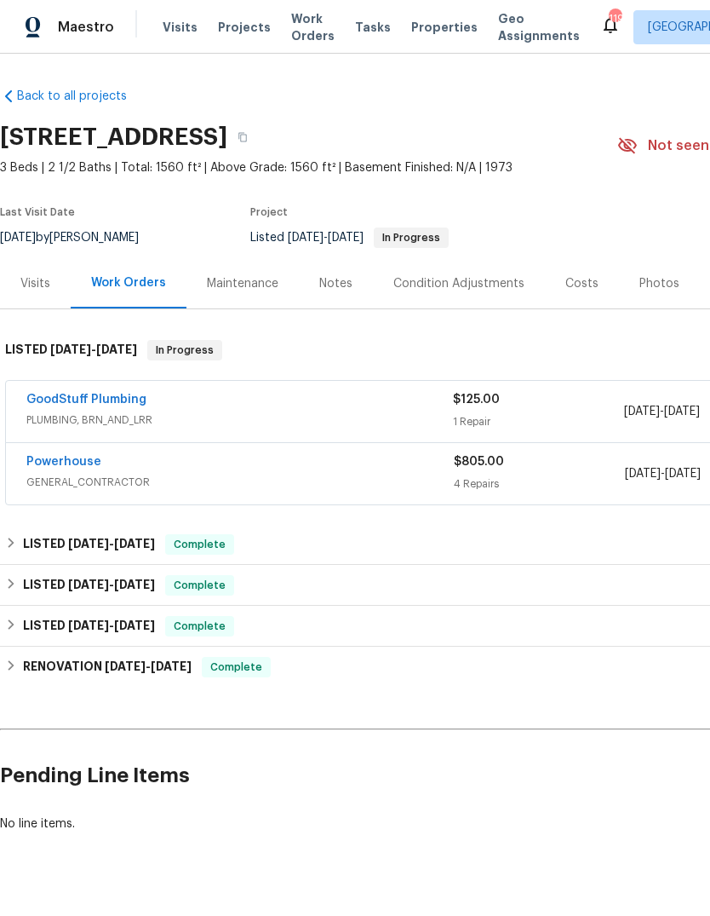
click at [181, 471] on div "Powerhouse" at bounding box center [240, 463] width 428 height 20
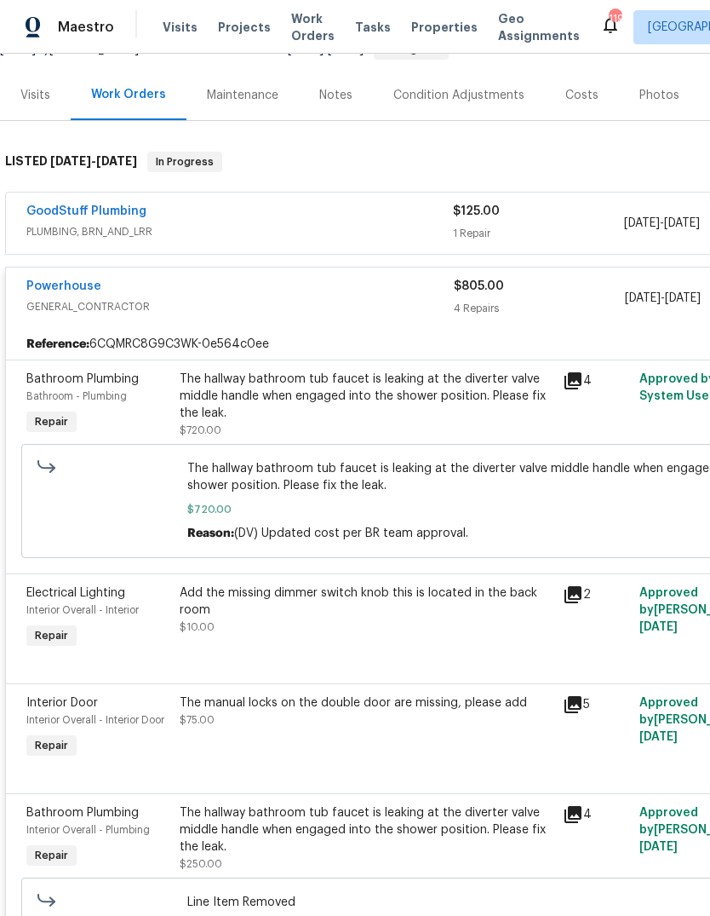
scroll to position [189, 0]
click at [582, 388] on icon at bounding box center [573, 380] width 20 height 20
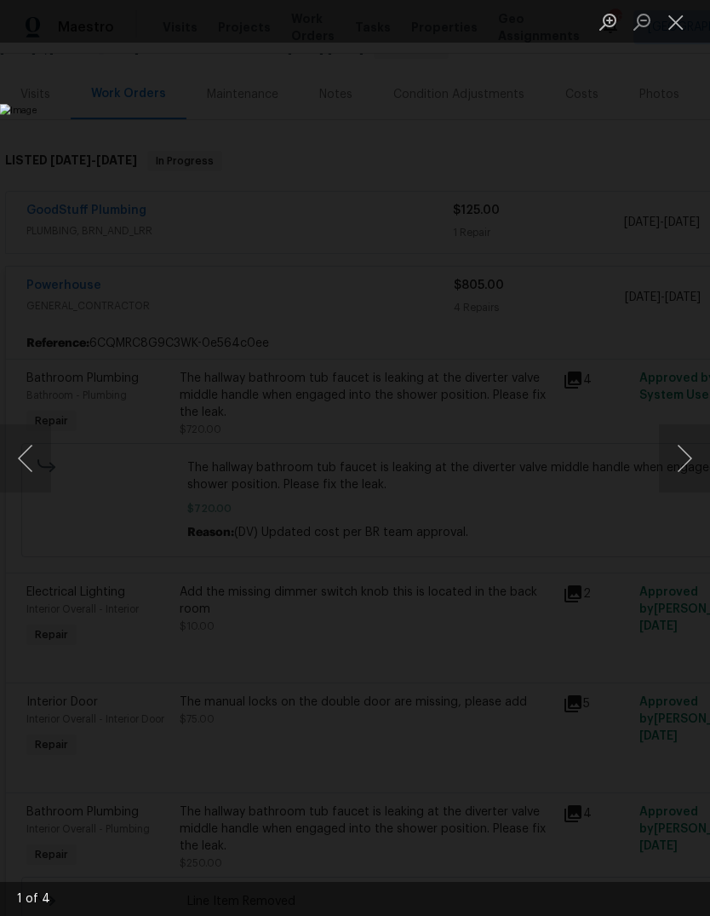
click at [676, 468] on button "Next image" at bounding box center [684, 458] width 51 height 68
click at [683, 458] on button "Next image" at bounding box center [684, 458] width 51 height 68
click at [689, 461] on button "Next image" at bounding box center [684, 458] width 51 height 68
click at [690, 468] on button "Next image" at bounding box center [684, 458] width 51 height 68
click at [676, 469] on button "Next image" at bounding box center [684, 458] width 51 height 68
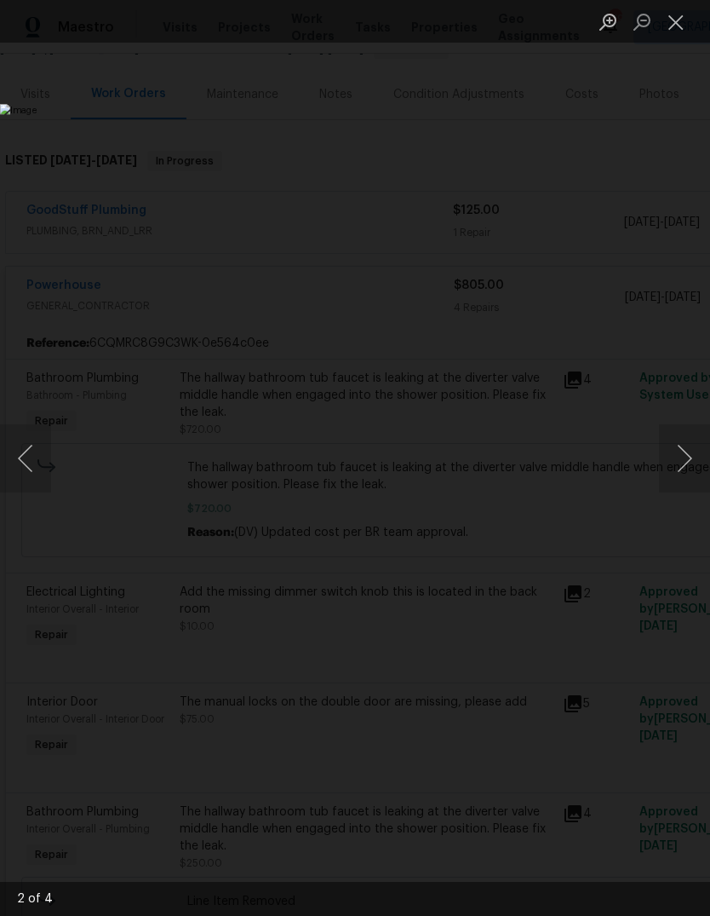
click at [549, 104] on img "Lightbox" at bounding box center [274, 458] width 549 height 708
click at [677, 24] on button "Close lightbox" at bounding box center [676, 22] width 34 height 30
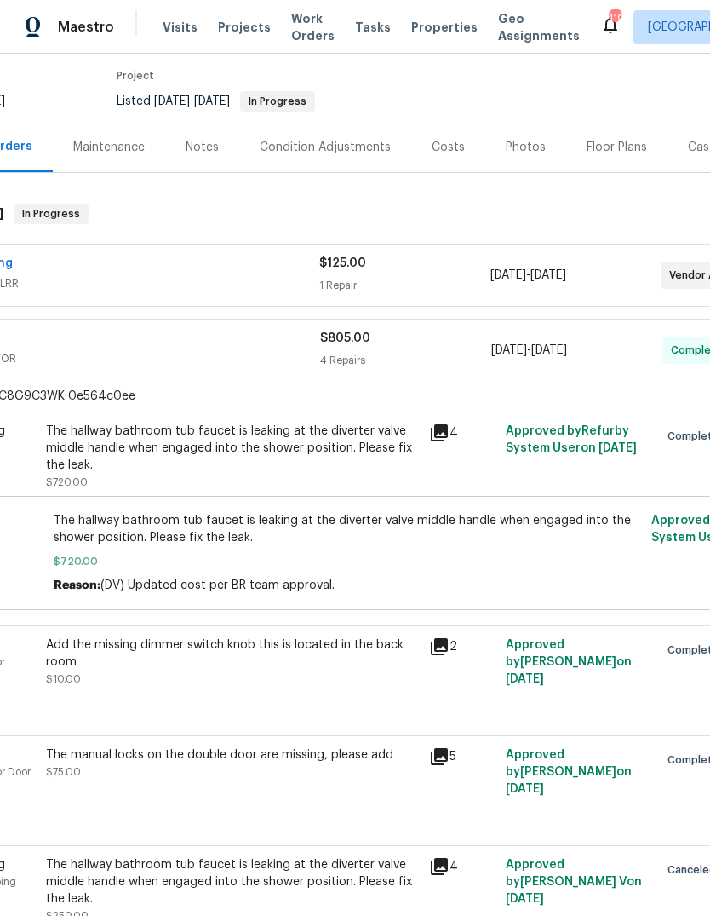
scroll to position [135, 129]
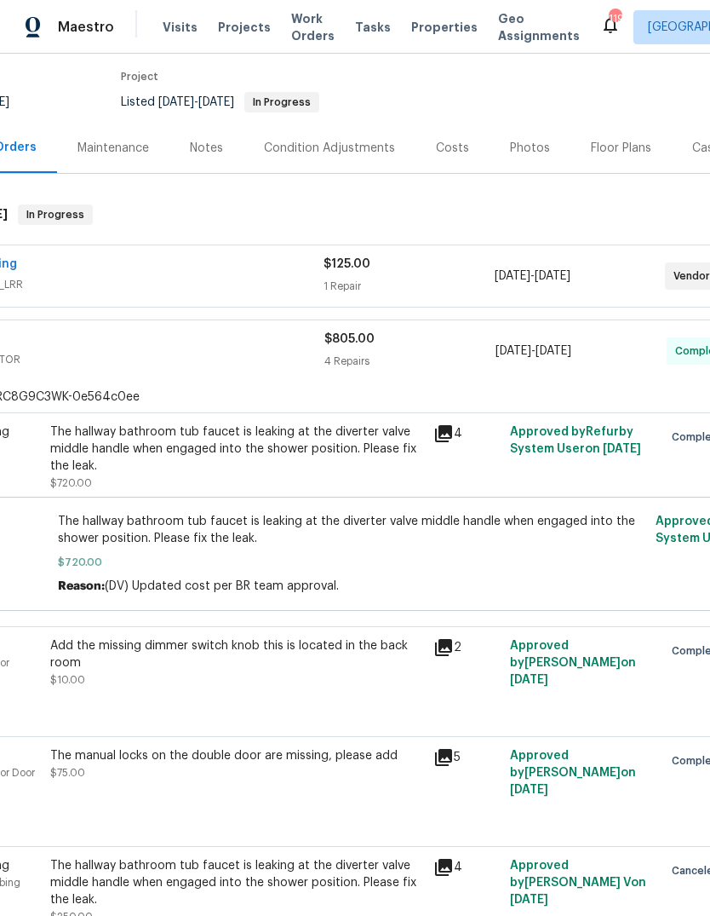
click at [449, 270] on div "$125.00" at bounding box center [409, 264] width 170 height 17
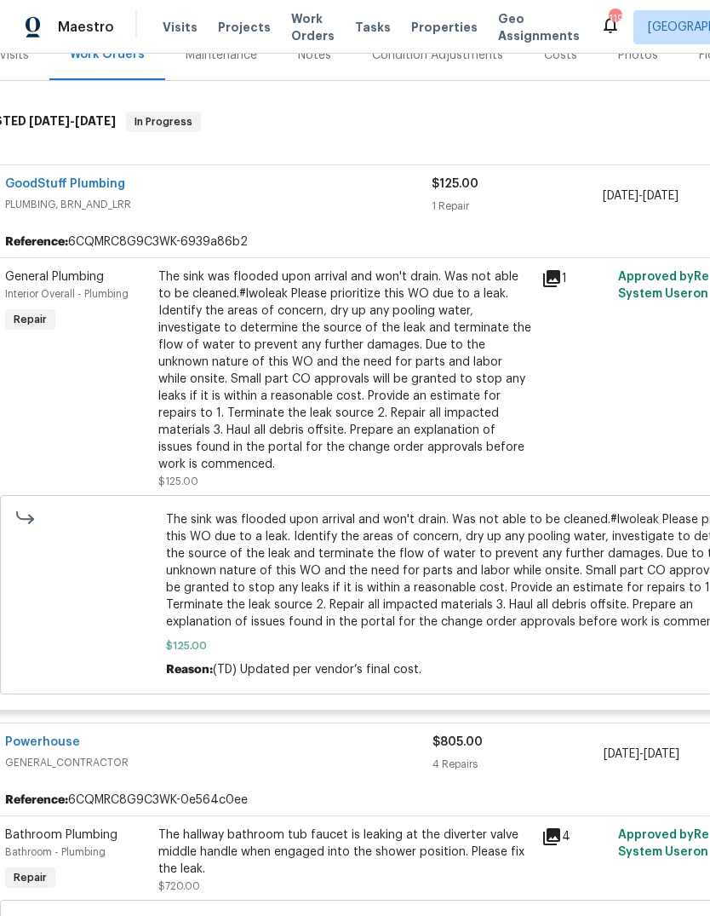
scroll to position [227, 20]
click at [98, 189] on link "GoodStuff Plumbing" at bounding box center [66, 185] width 120 height 12
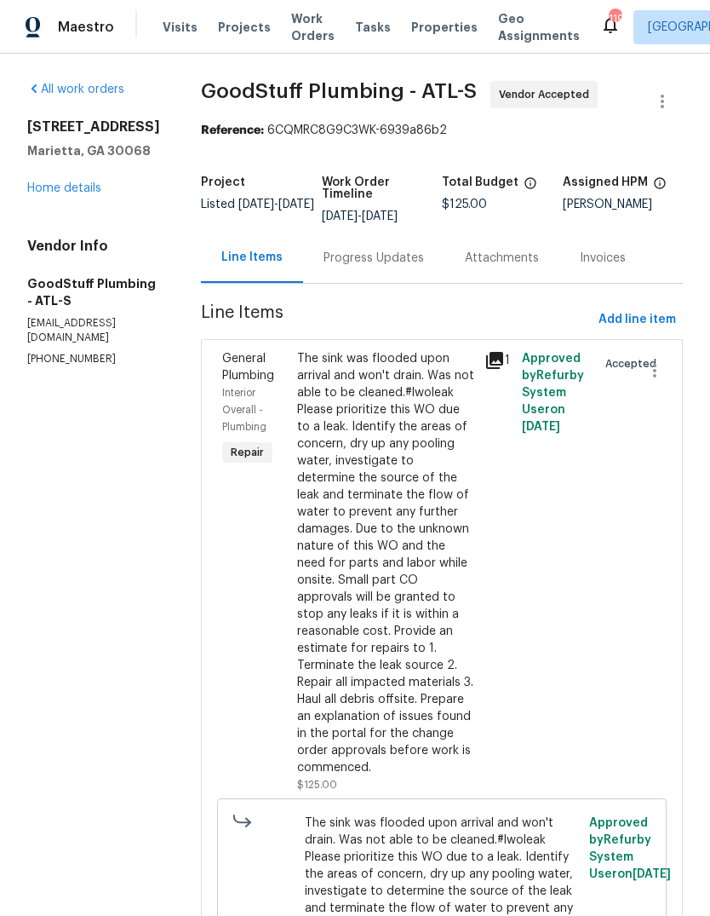
click at [420, 267] on div "Progress Updates" at bounding box center [374, 258] width 101 height 17
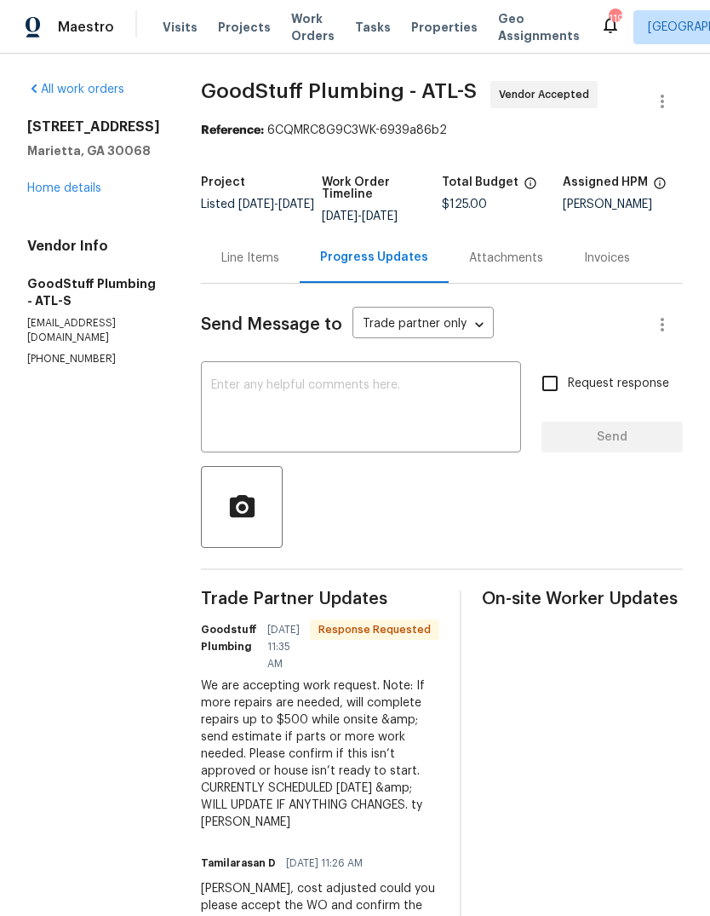
click at [371, 422] on textarea at bounding box center [361, 409] width 300 height 60
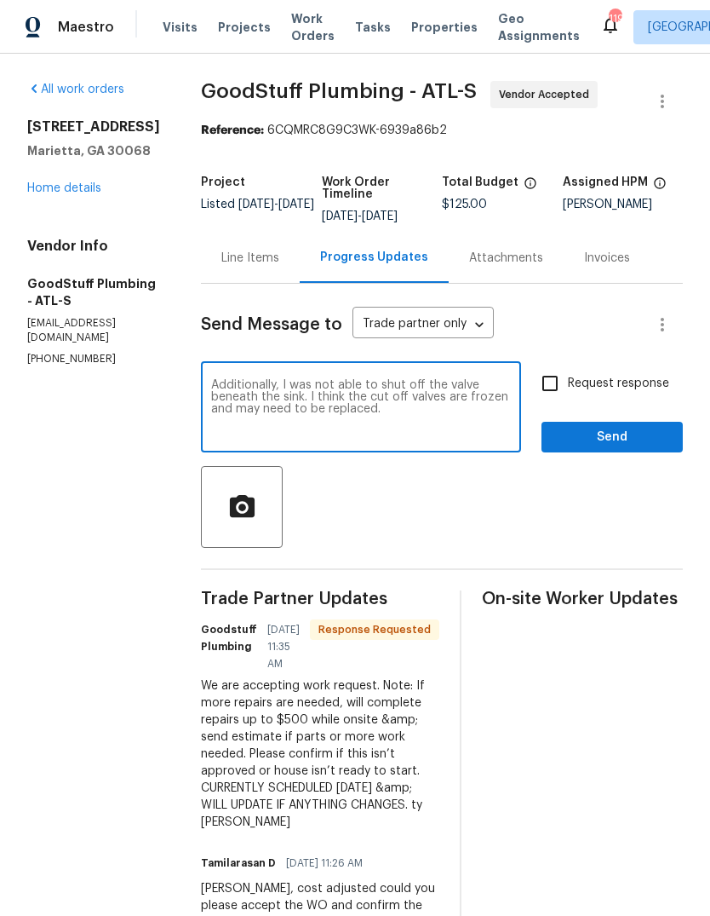
type textarea "Additionally, I was not able to shut off the valve beneath the sink. I think th…"
click at [556, 397] on input "Request response" at bounding box center [550, 383] width 36 height 36
checkbox input "true"
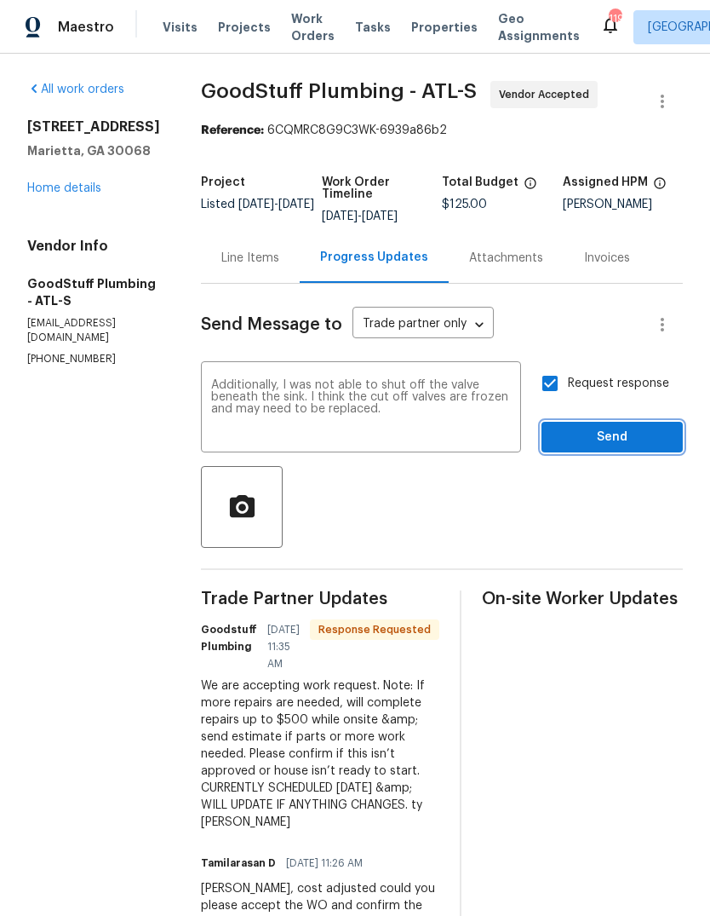
click at [626, 448] on span "Send" at bounding box center [612, 437] width 114 height 21
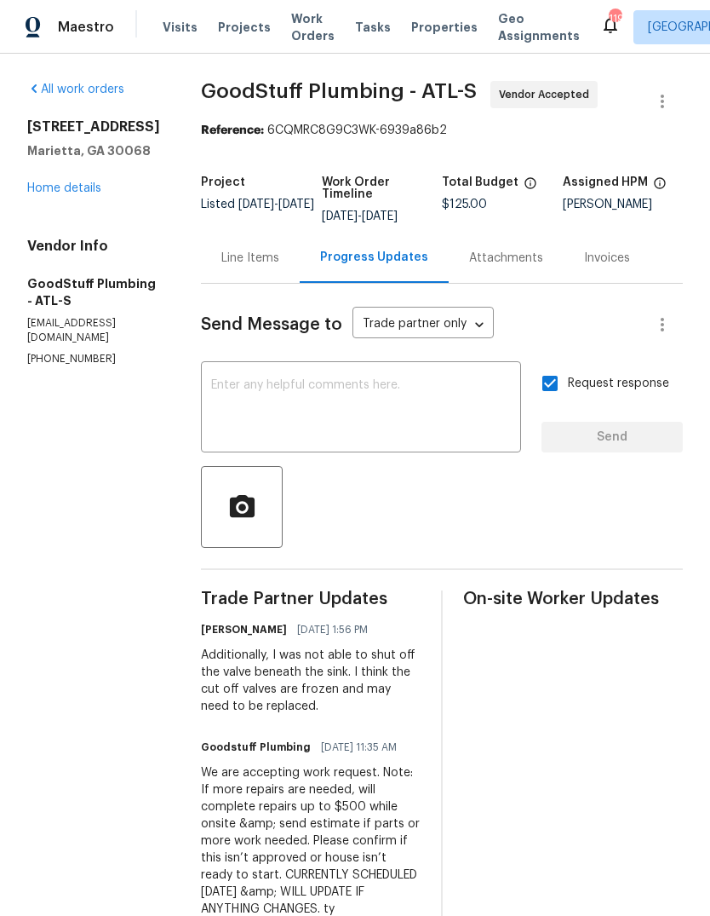
click at [77, 190] on link "Home details" at bounding box center [64, 188] width 74 height 12
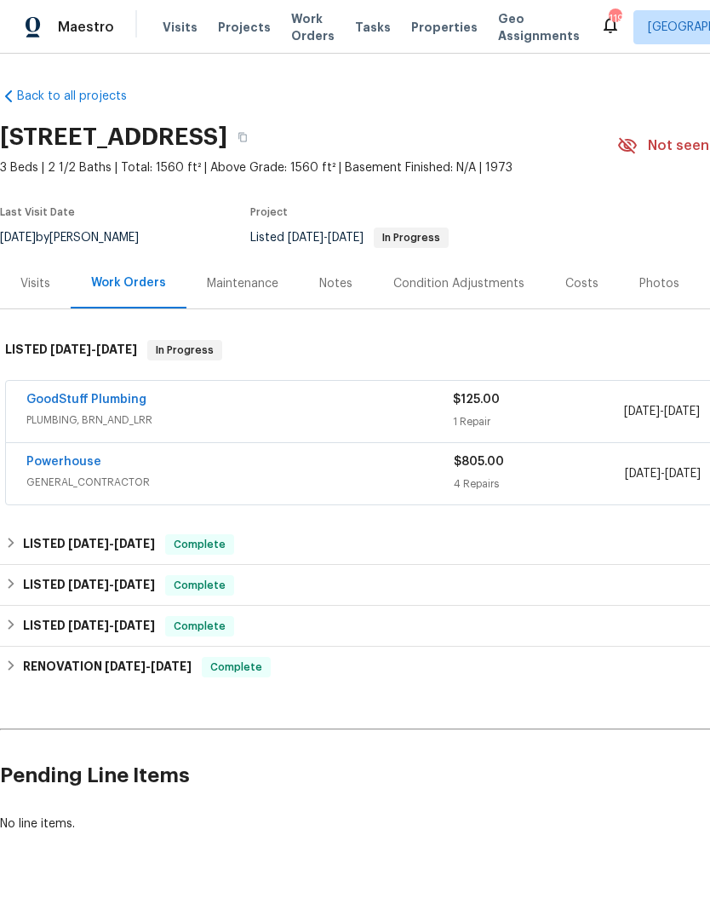
click at [355, 32] on span "Tasks" at bounding box center [373, 27] width 36 height 12
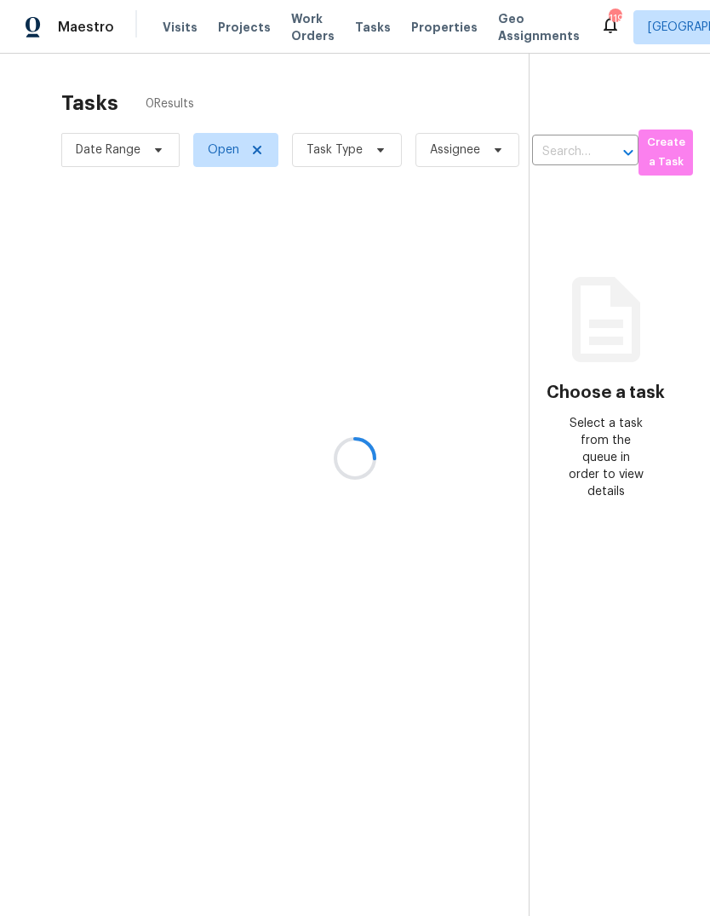
click at [376, 154] on div at bounding box center [355, 458] width 710 height 916
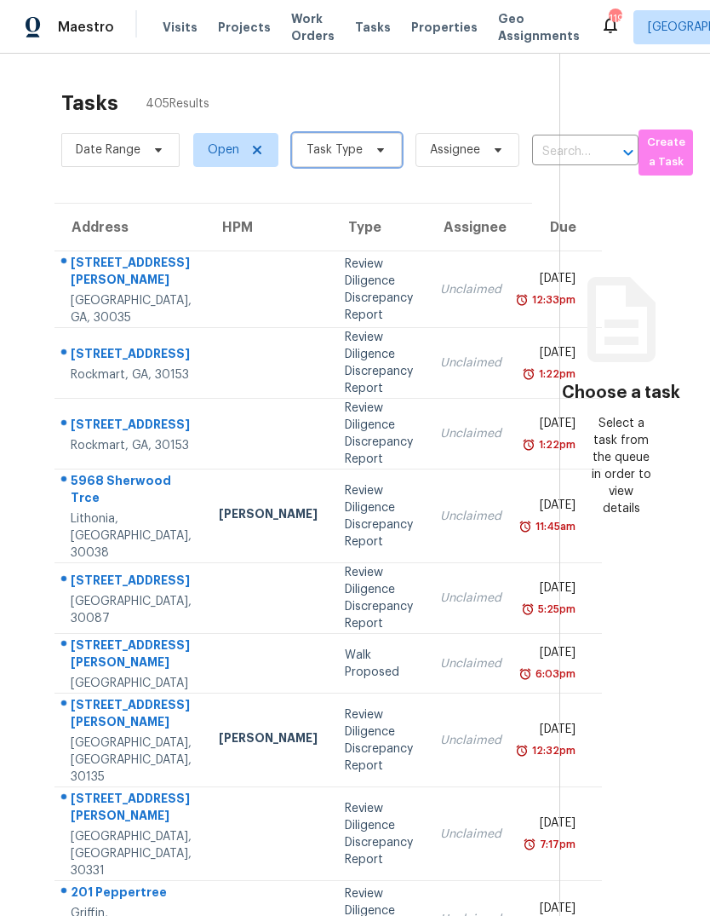
click at [384, 154] on icon at bounding box center [381, 150] width 14 height 14
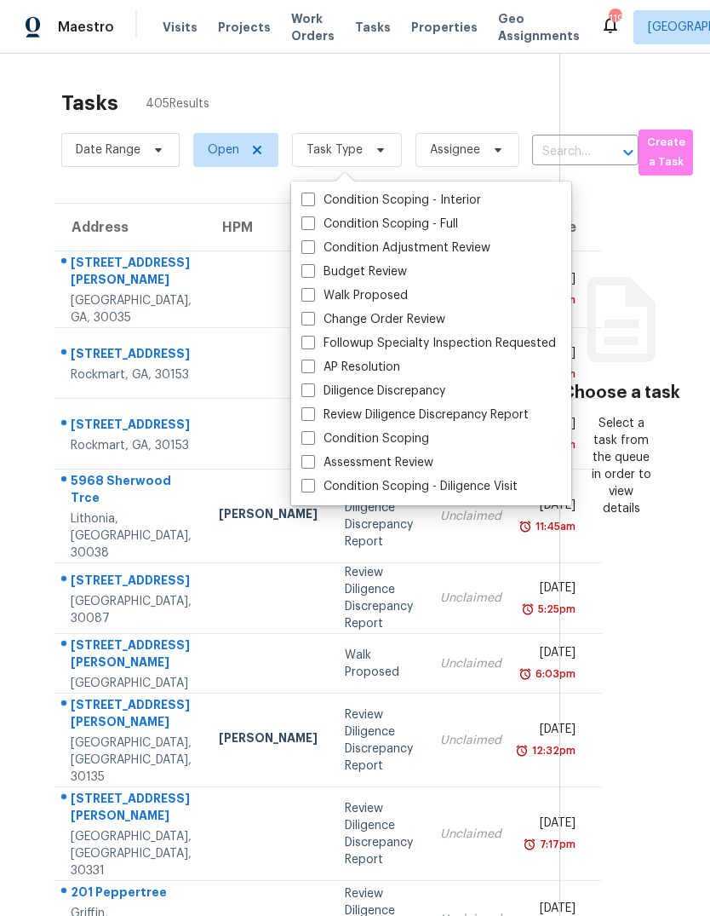
click at [313, 269] on span at bounding box center [309, 271] width 14 height 14
click at [313, 269] on input "Budget Review" at bounding box center [307, 268] width 11 height 11
checkbox input "true"
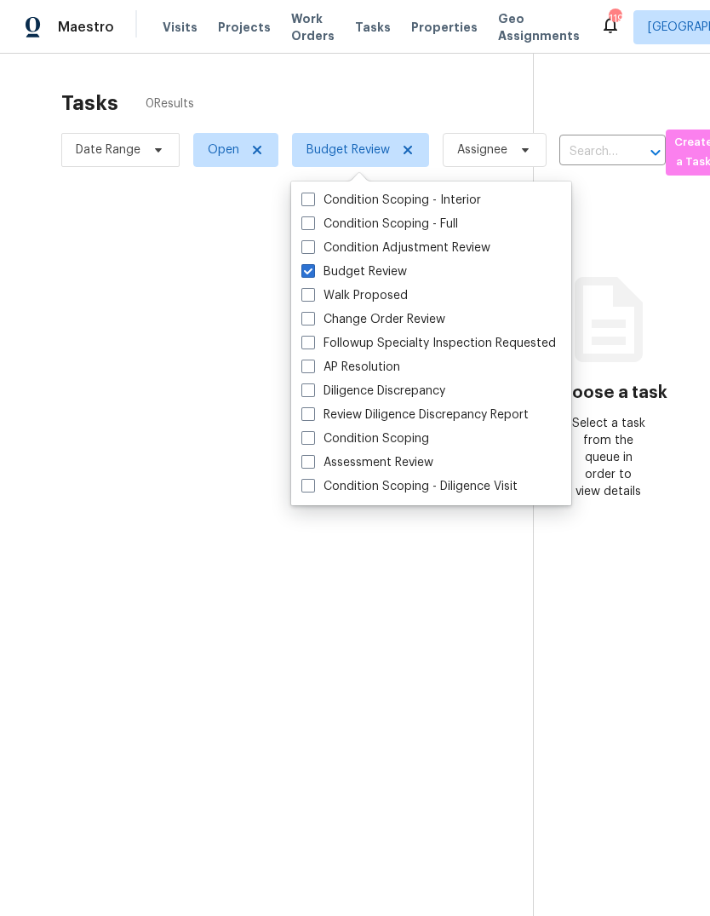
click at [393, 87] on div at bounding box center [355, 458] width 710 height 916
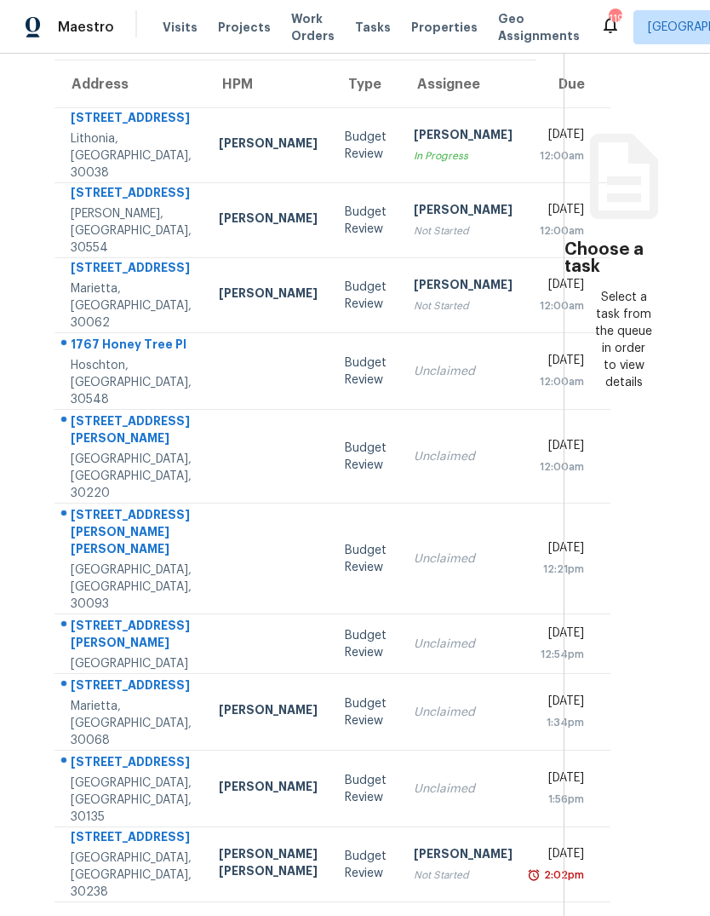
scroll to position [209, 0]
